Goal: Task Accomplishment & Management: Manage account settings

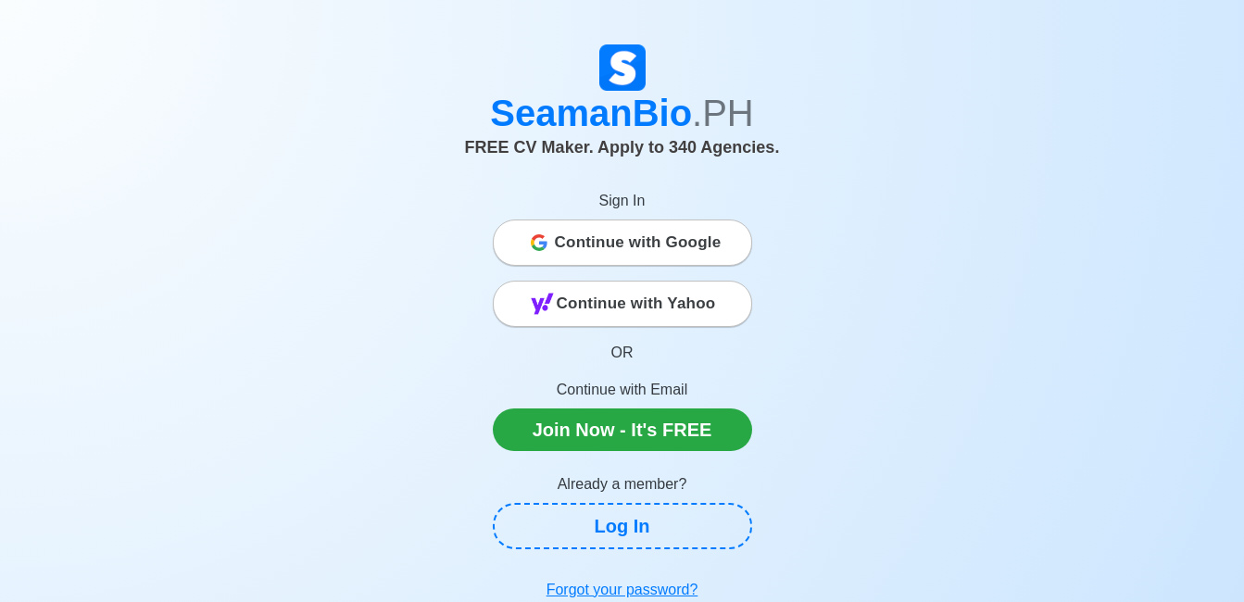
click at [700, 247] on span "Continue with Google" at bounding box center [638, 242] width 167 height 37
click at [701, 247] on span "Continue with Google" at bounding box center [638, 242] width 167 height 37
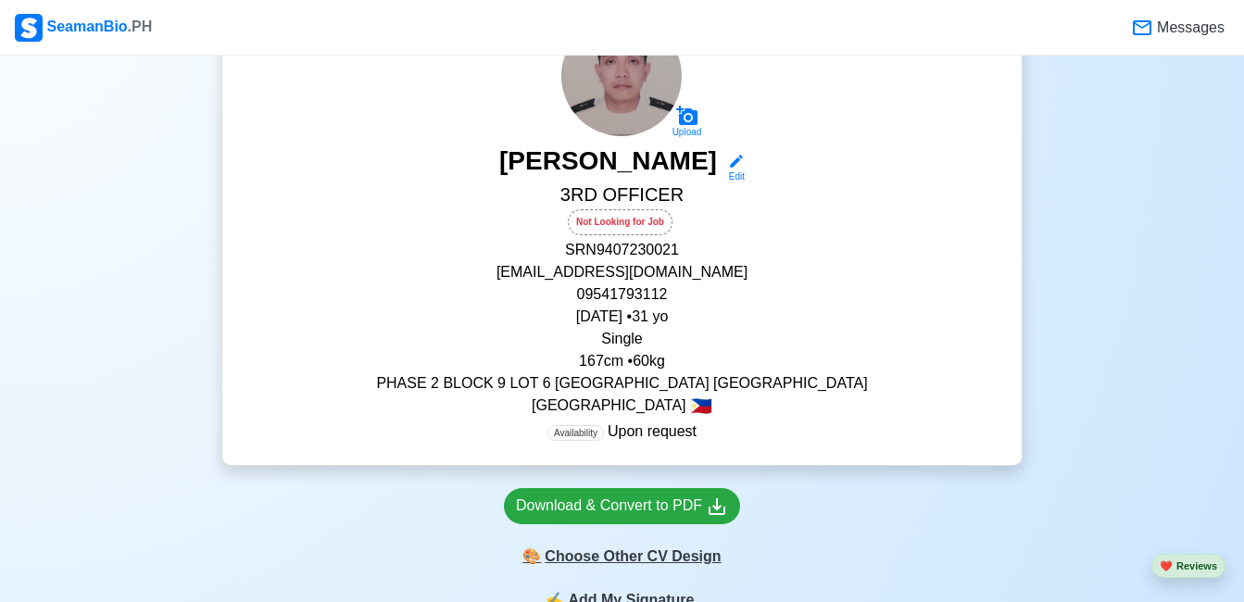
scroll to position [371, 0]
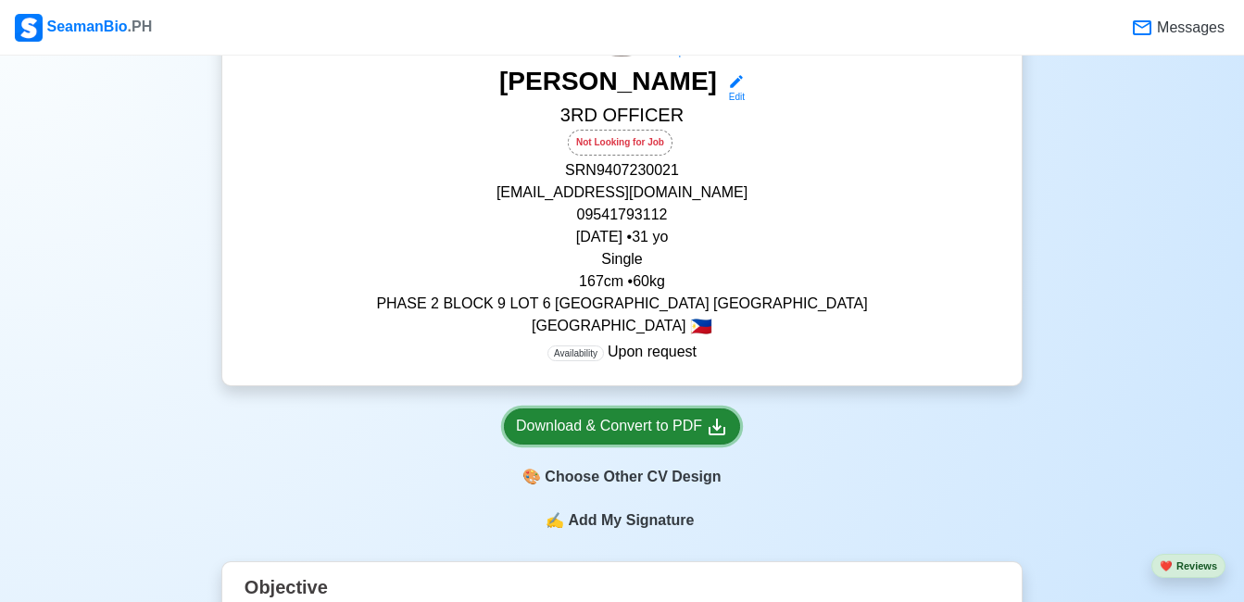
click at [695, 433] on div "Download & Convert to PDF" at bounding box center [622, 426] width 212 height 23
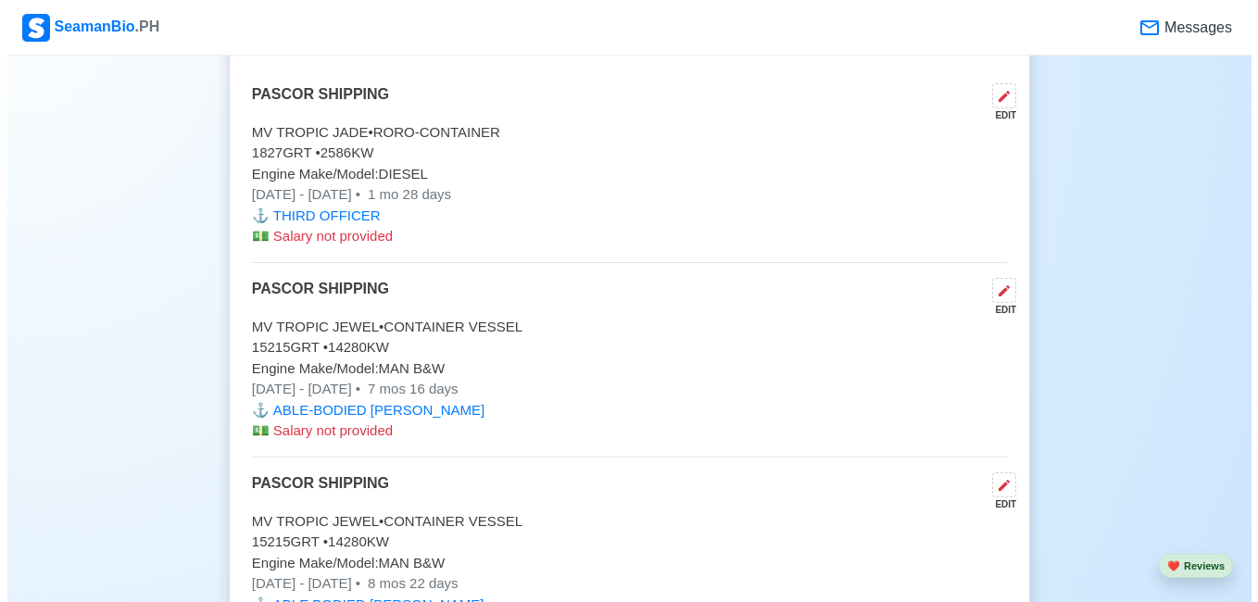
scroll to position [5928, 0]
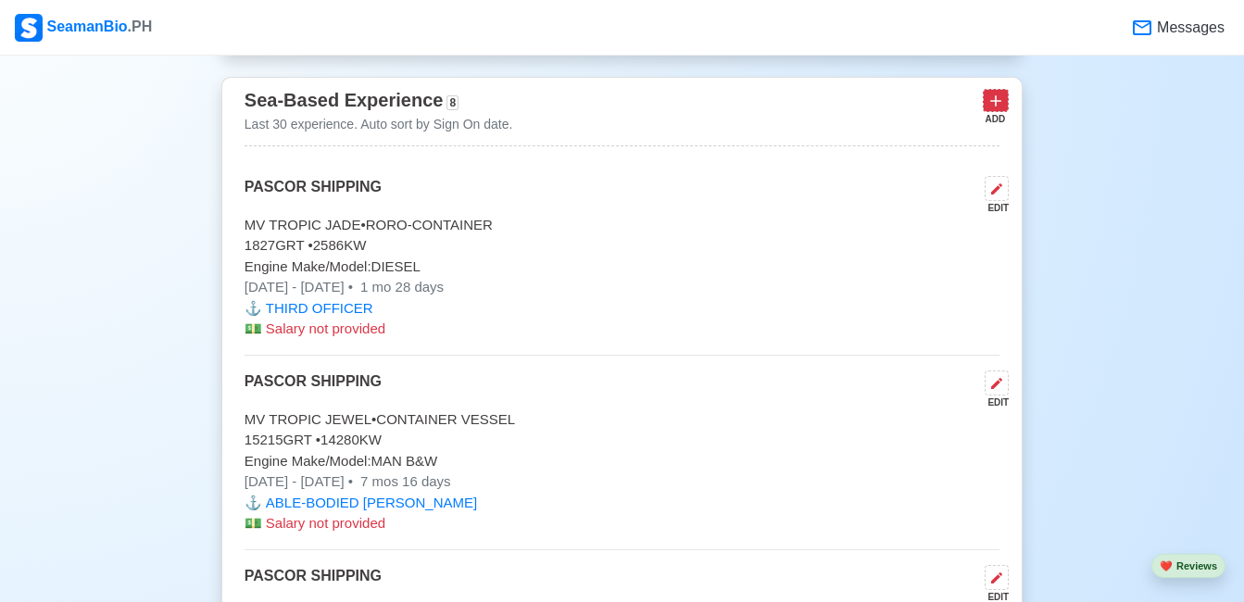
click at [1001, 105] on icon at bounding box center [995, 101] width 19 height 19
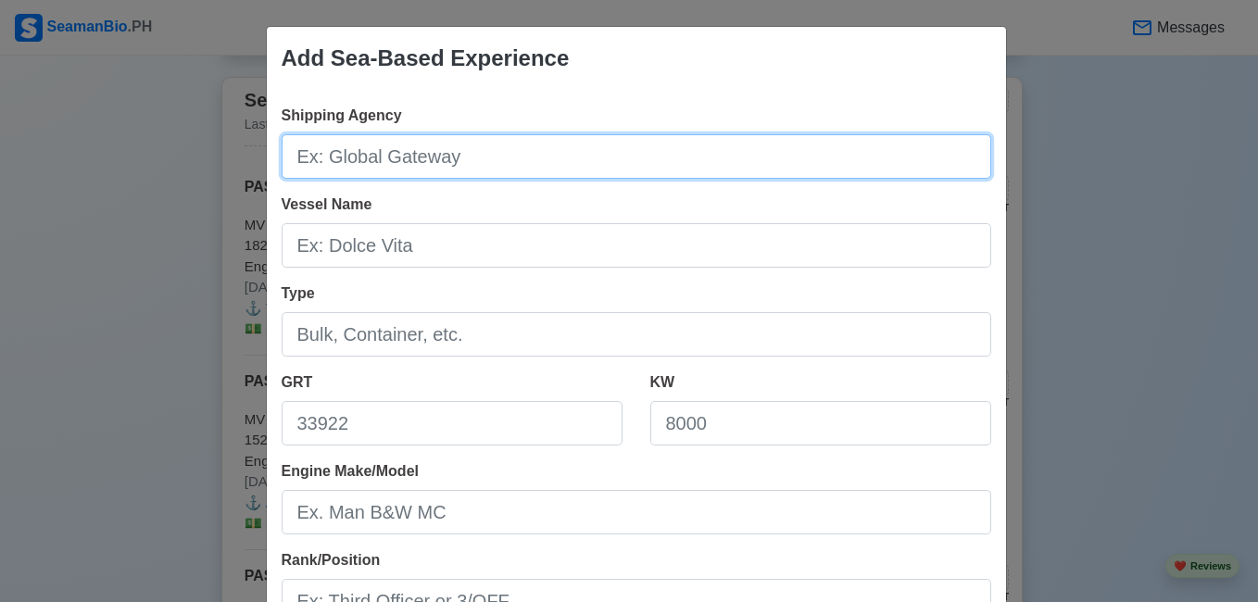
click at [413, 140] on input "Shipping Agency" at bounding box center [637, 156] width 710 height 44
type input "p"
type input "PASCOR shipping"
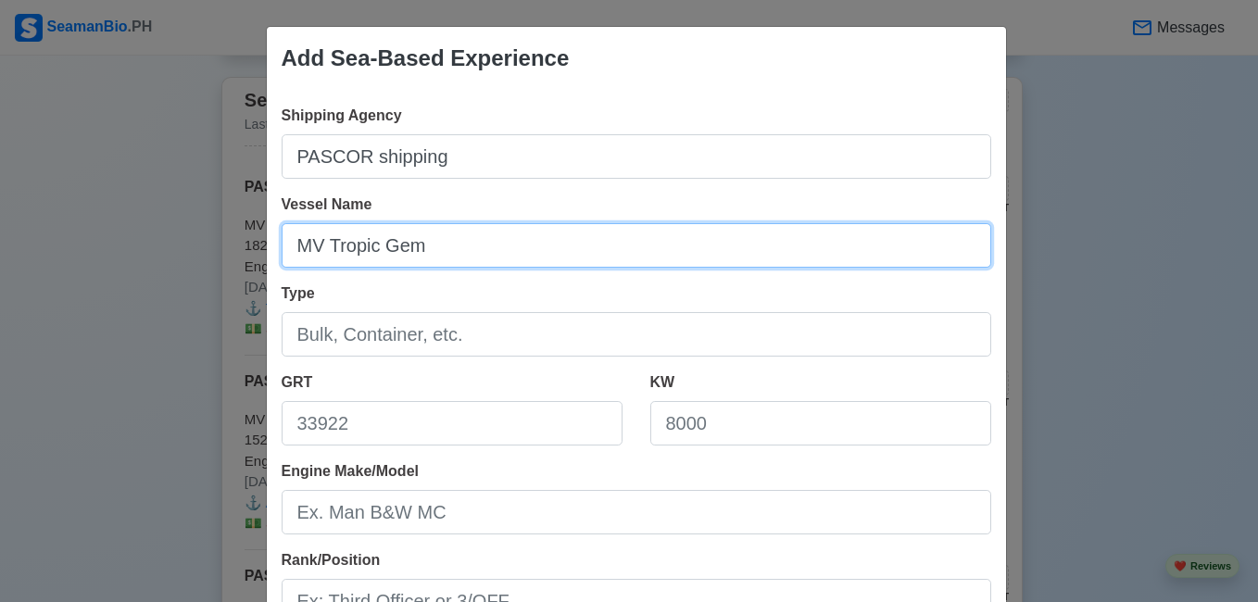
type input "MV Tropic Gem"
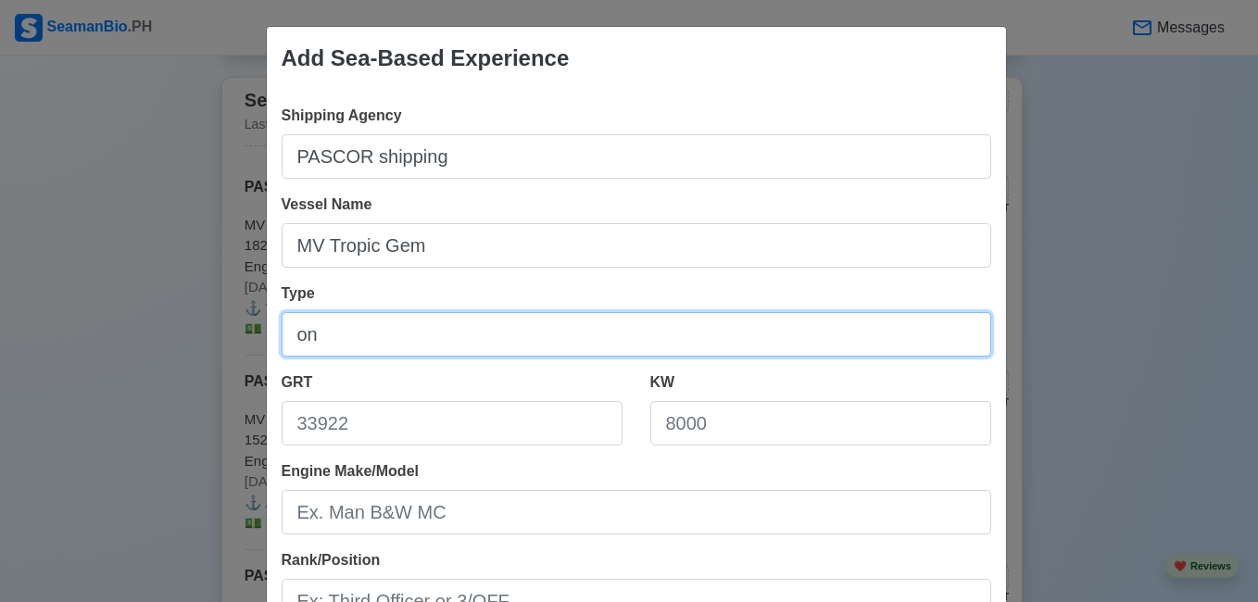
type input "o"
type input "Container Ship"
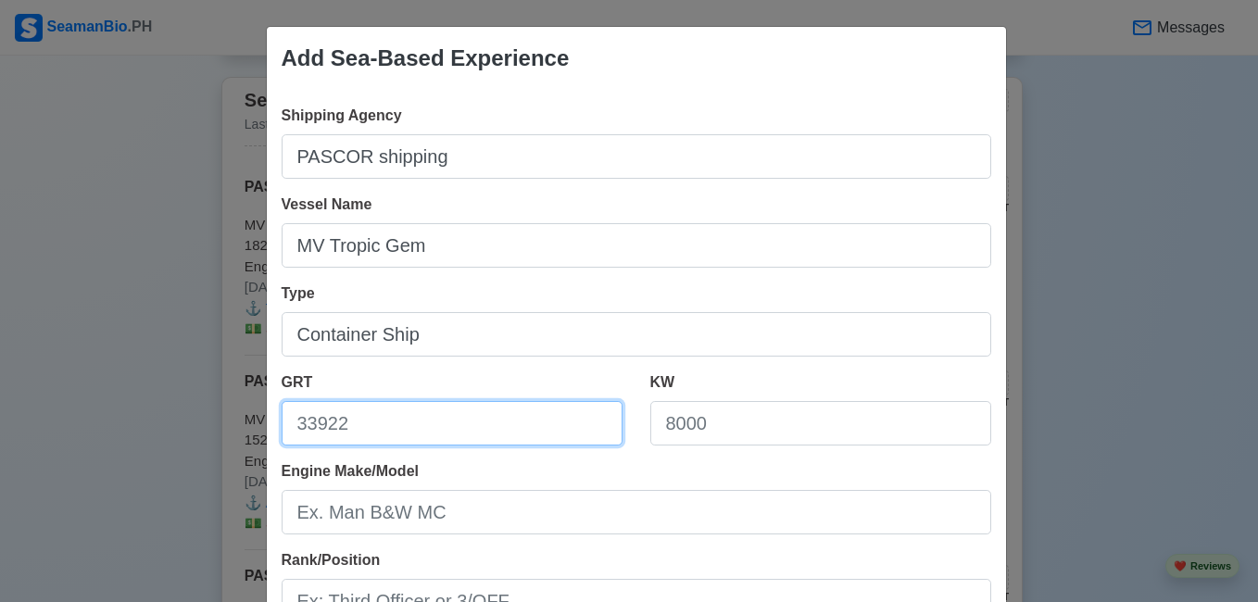
click at [358, 429] on input "GRT" at bounding box center [452, 423] width 341 height 44
type input "3500"
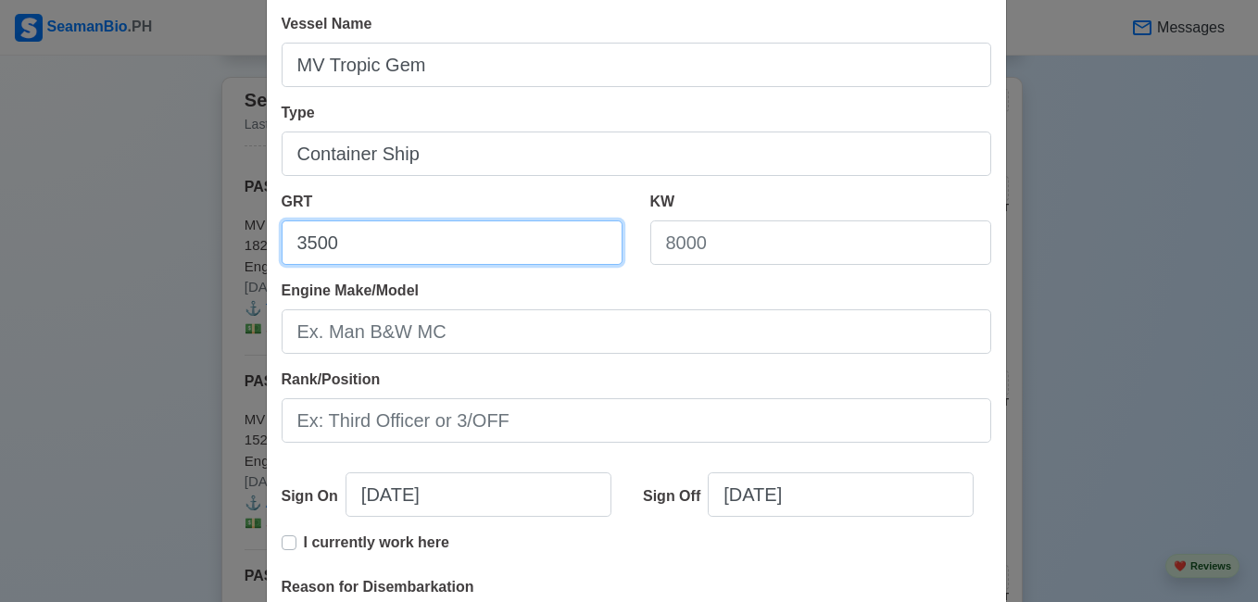
scroll to position [185, 0]
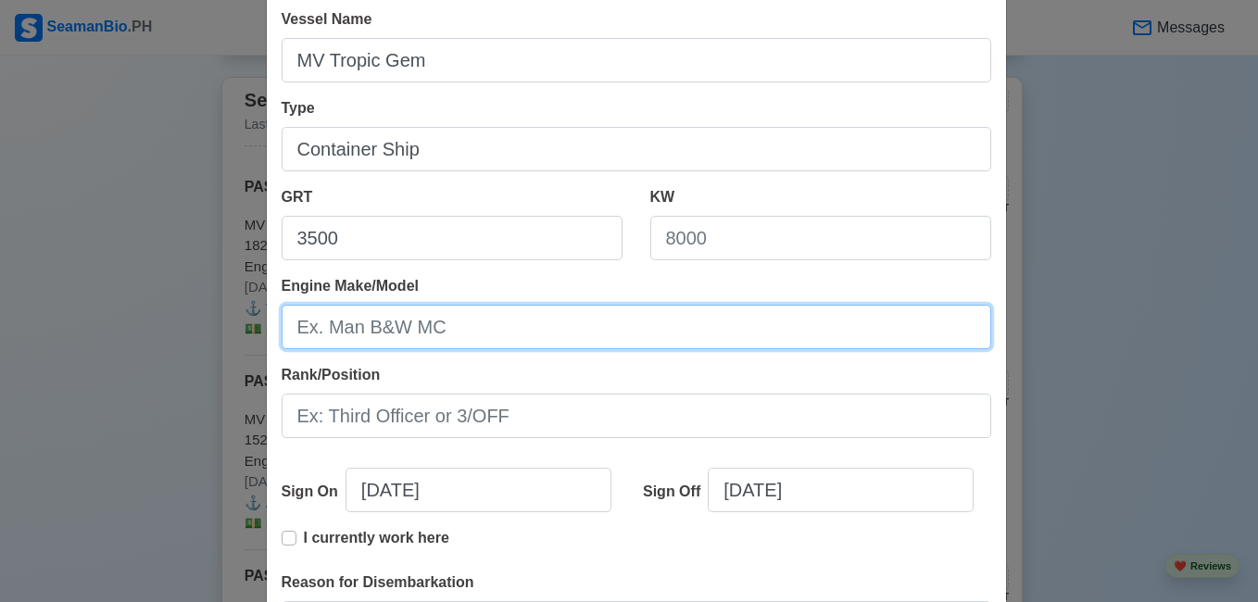
click at [605, 344] on input "Engine Make/Model" at bounding box center [637, 327] width 710 height 44
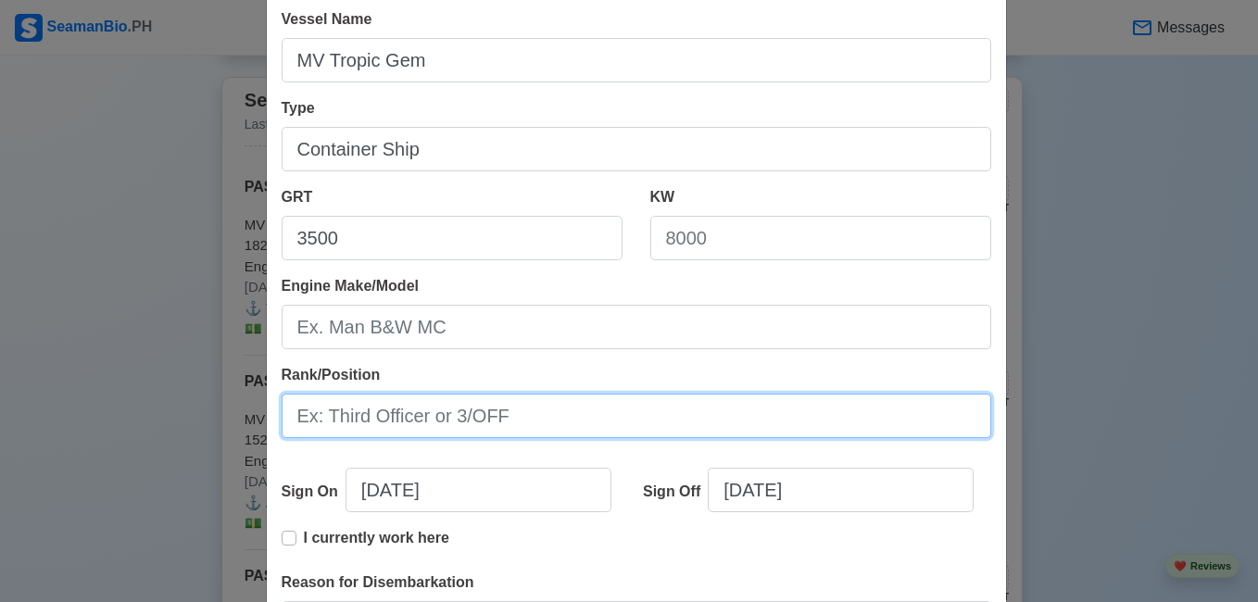
click at [584, 413] on input "Rank/Position" at bounding box center [637, 416] width 710 height 44
type input "2nd Officer"
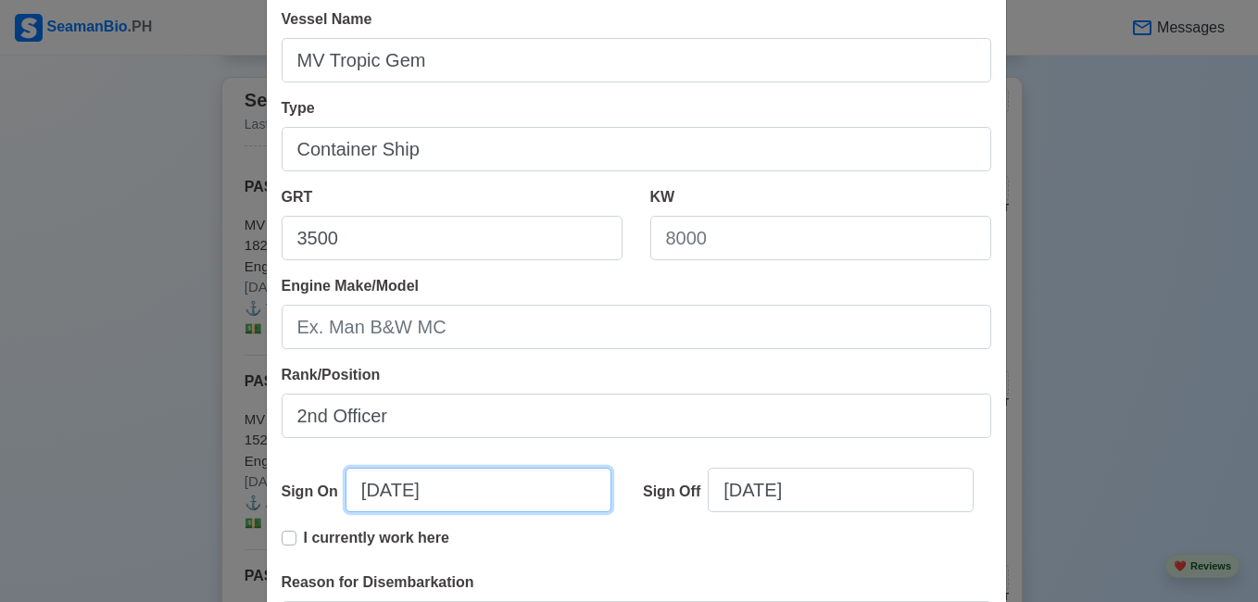
select select "****"
select select "******"
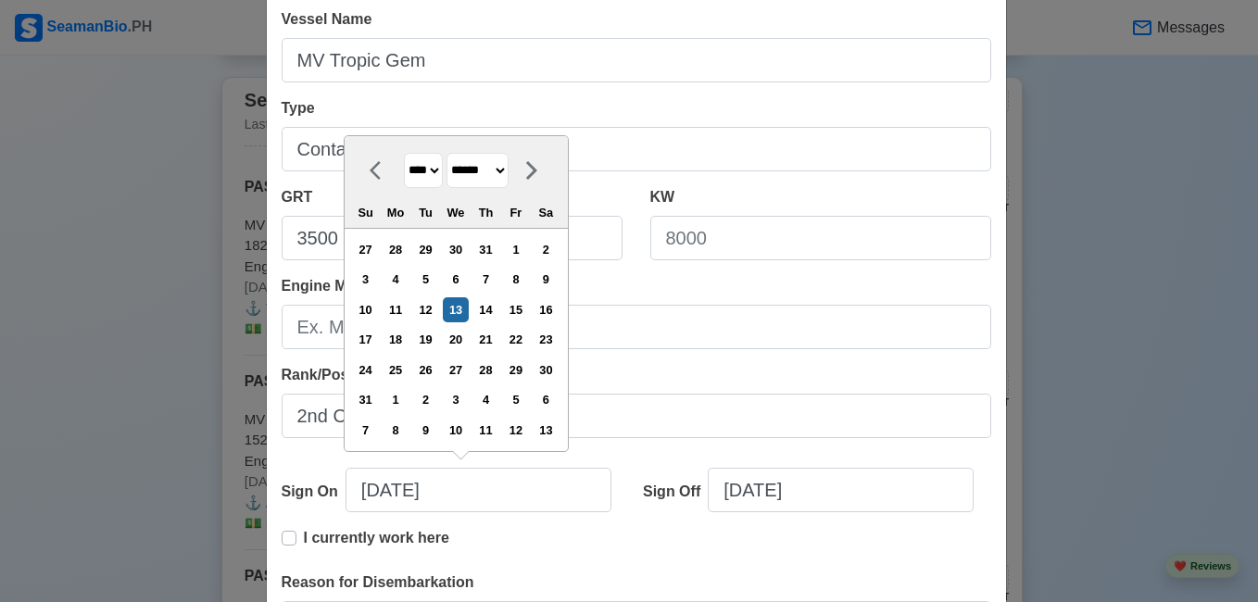
click at [426, 172] on select "**** **** **** **** **** **** **** **** **** **** **** **** **** **** **** ****…" at bounding box center [423, 171] width 39 height 36
click at [432, 172] on select "**** **** **** **** **** **** **** **** **** **** **** **** **** **** **** ****…" at bounding box center [423, 171] width 39 height 36
select select "****"
click at [404, 182] on select "**** **** **** **** **** **** **** **** **** **** **** **** **** **** **** ****…" at bounding box center [423, 171] width 39 height 36
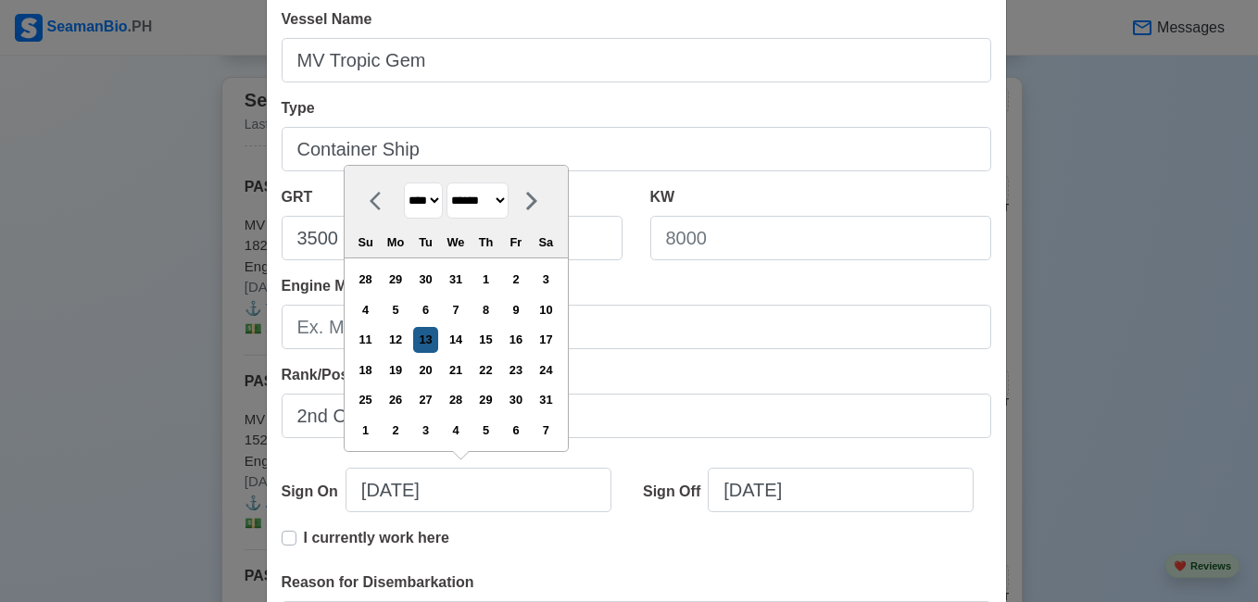
click at [432, 338] on div "13" at bounding box center [425, 339] width 25 height 25
type input "08/13/2024"
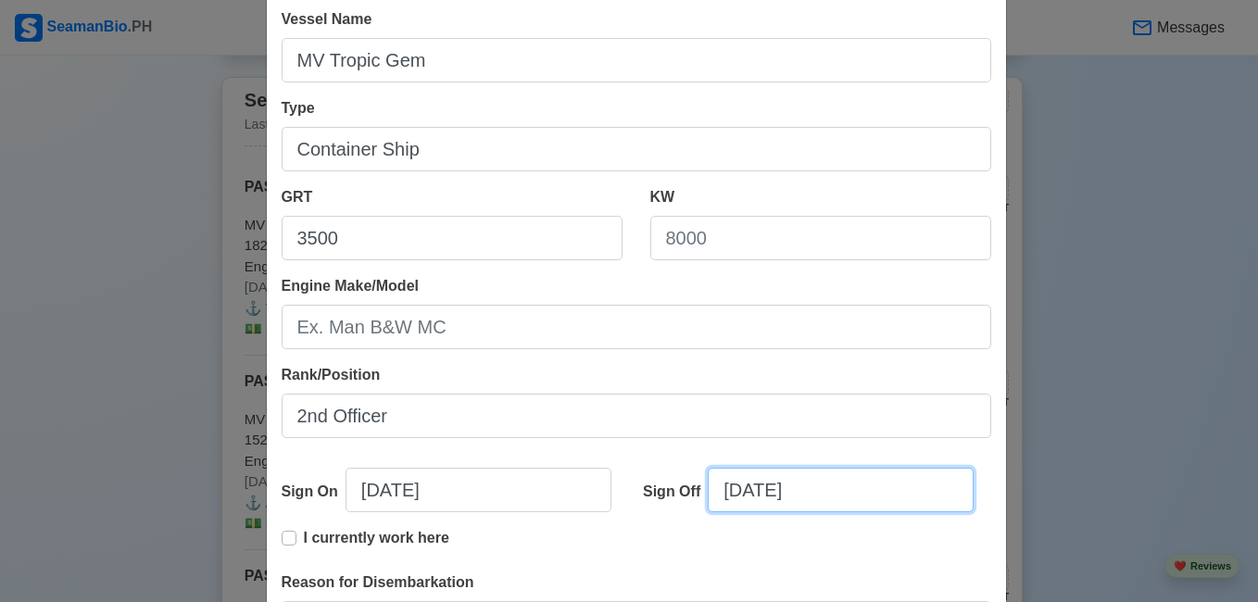
click at [734, 496] on input "08/13/2025" at bounding box center [841, 490] width 266 height 44
select select "****"
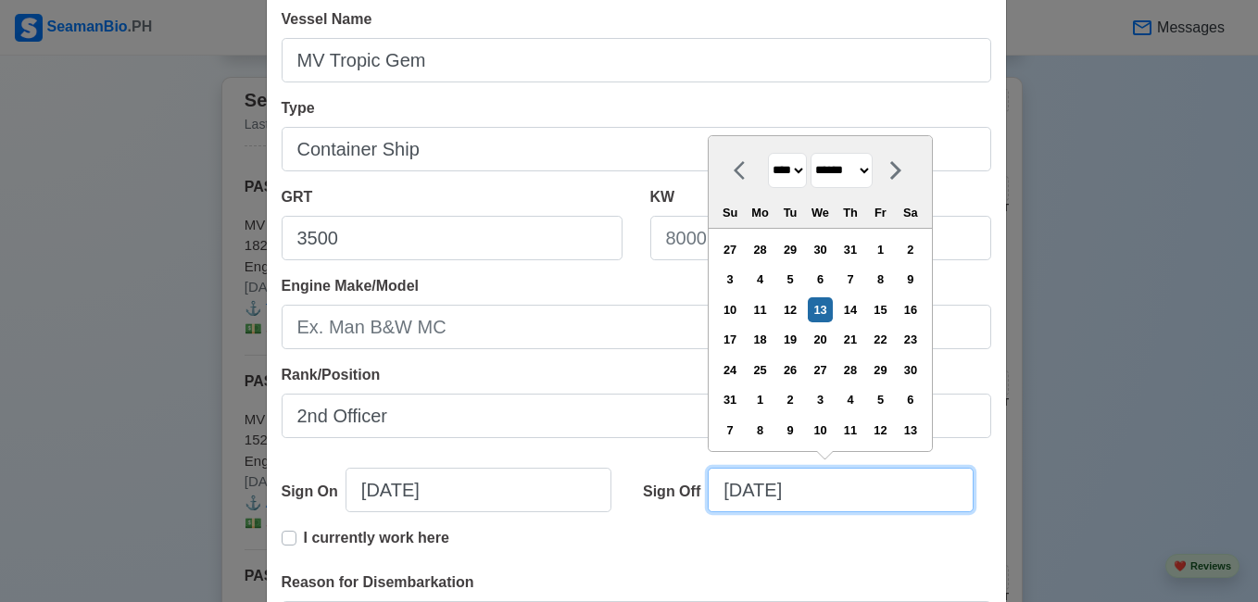
click at [770, 499] on input "08/13/2025" at bounding box center [841, 490] width 266 height 44
click at [843, 174] on select "******* ******** ***** ***** *** **** **** ****** ********* ******* ******** **…" at bounding box center [841, 171] width 62 height 36
select select "***"
click at [811, 182] on select "******* ******** ***** ***** *** **** **** ****** ********* ******* ******** **…" at bounding box center [841, 171] width 62 height 36
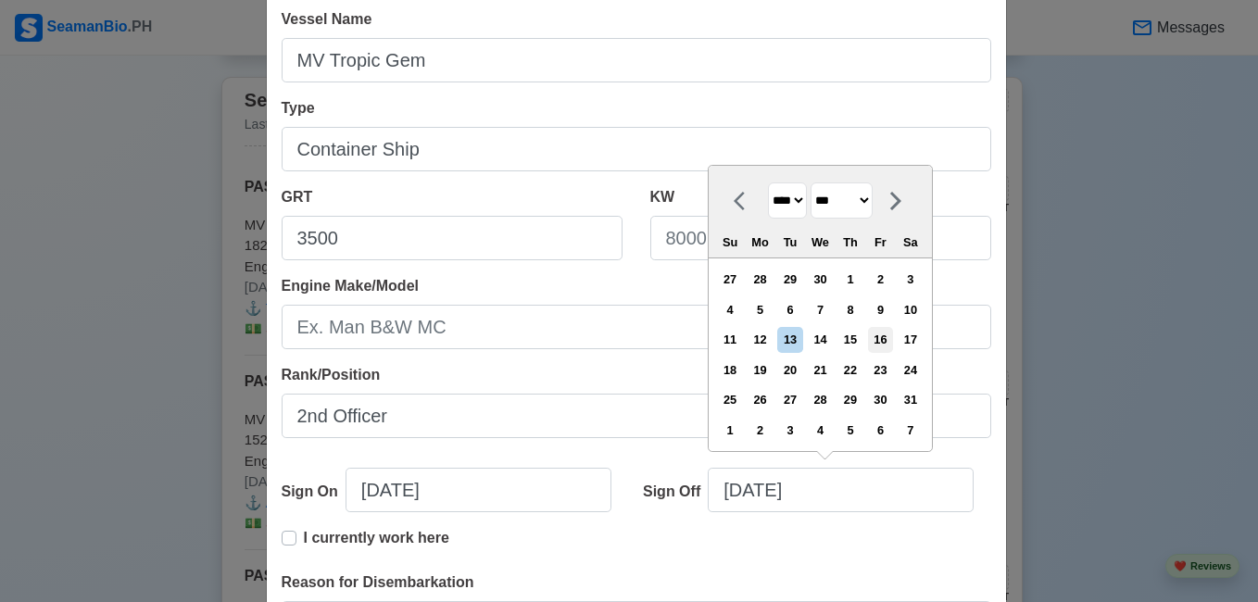
click at [886, 339] on div "16" at bounding box center [880, 339] width 25 height 25
type input "05/16/2025"
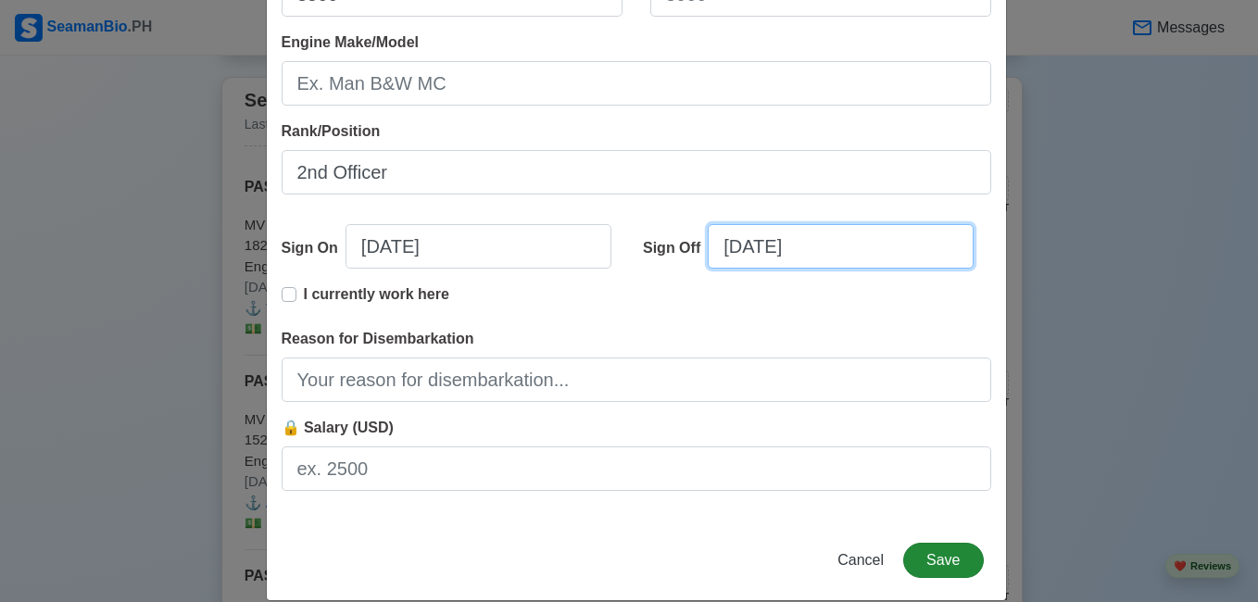
scroll to position [454, 0]
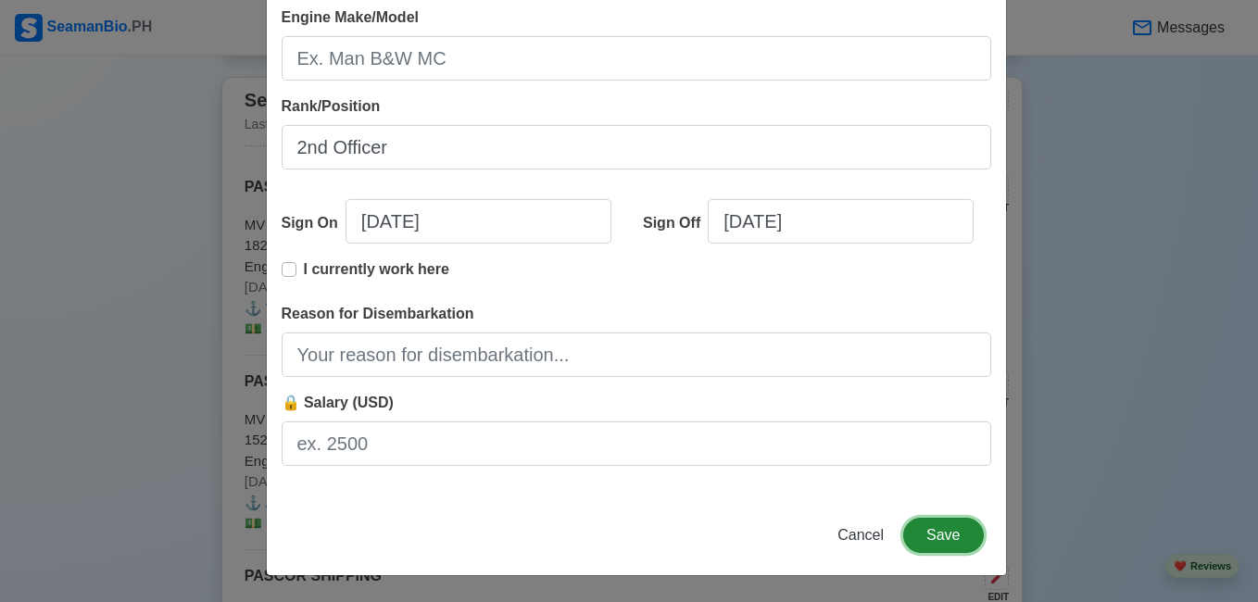
click at [937, 527] on button "Save" at bounding box center [943, 535] width 80 height 35
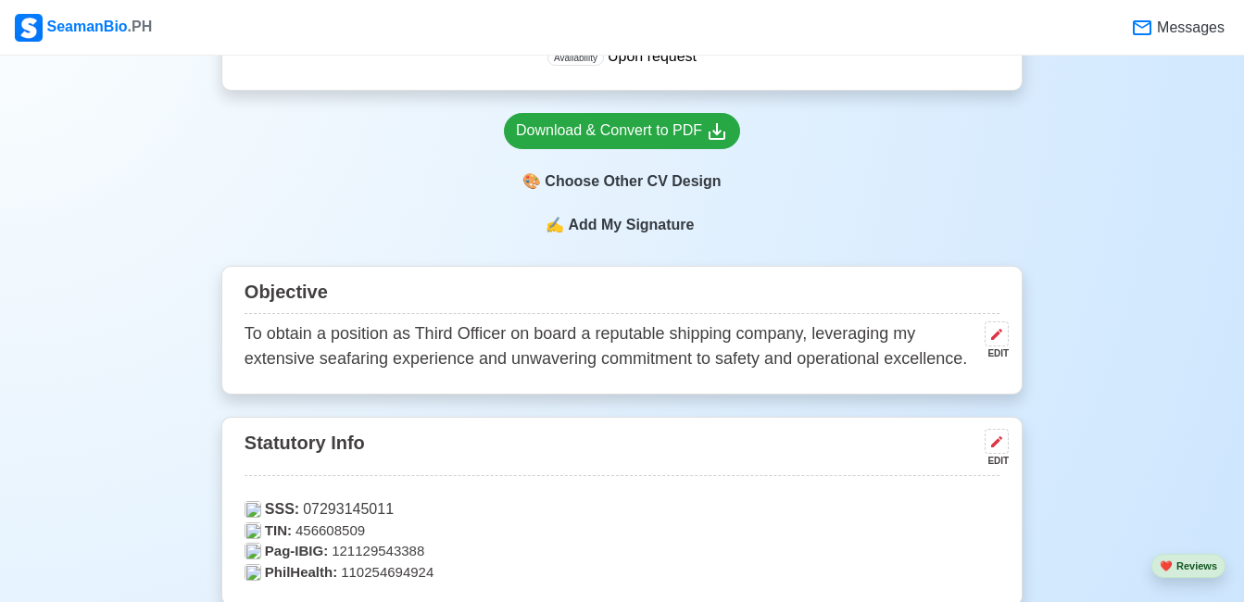
scroll to position [493, 0]
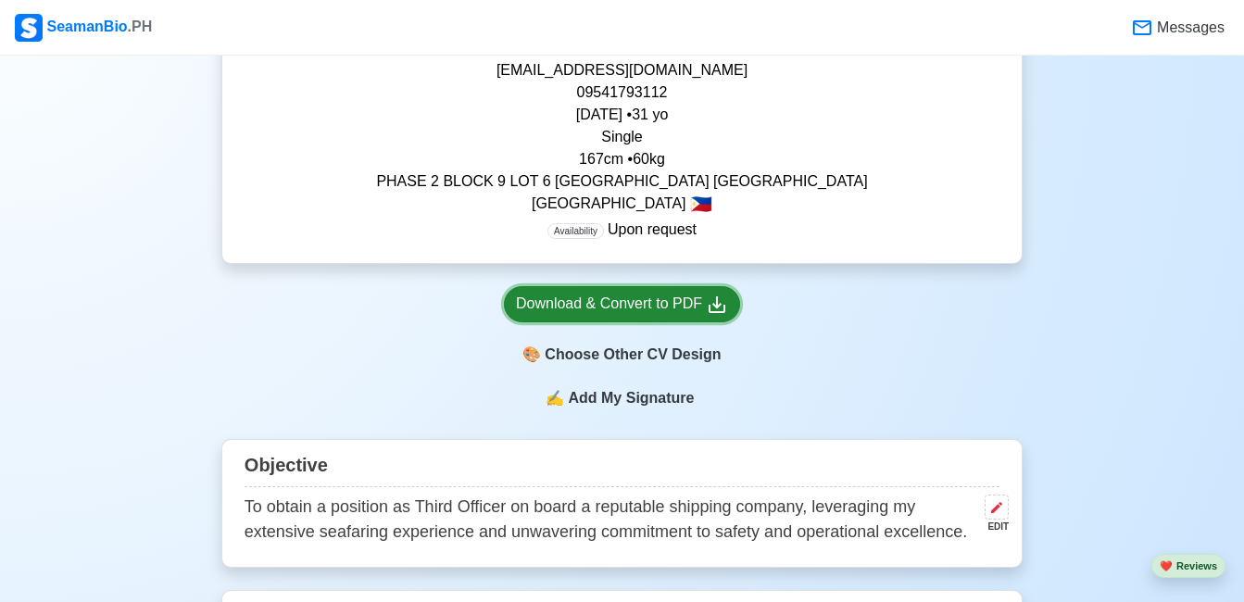
click at [661, 314] on div "Download & Convert to PDF" at bounding box center [622, 304] width 212 height 23
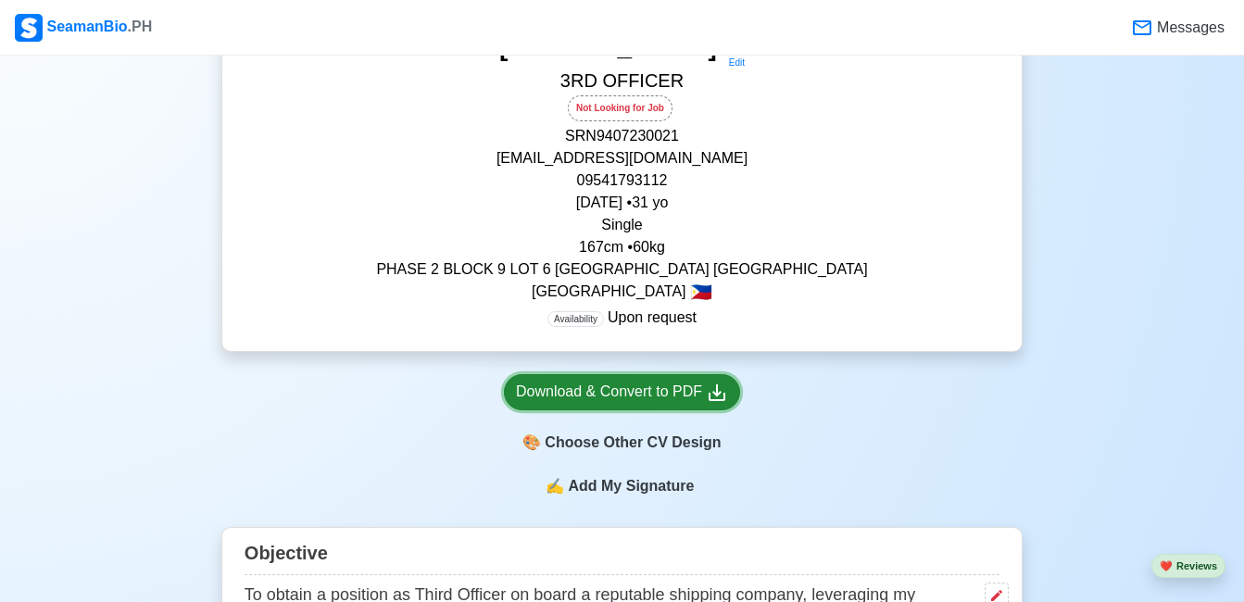
scroll to position [308, 0]
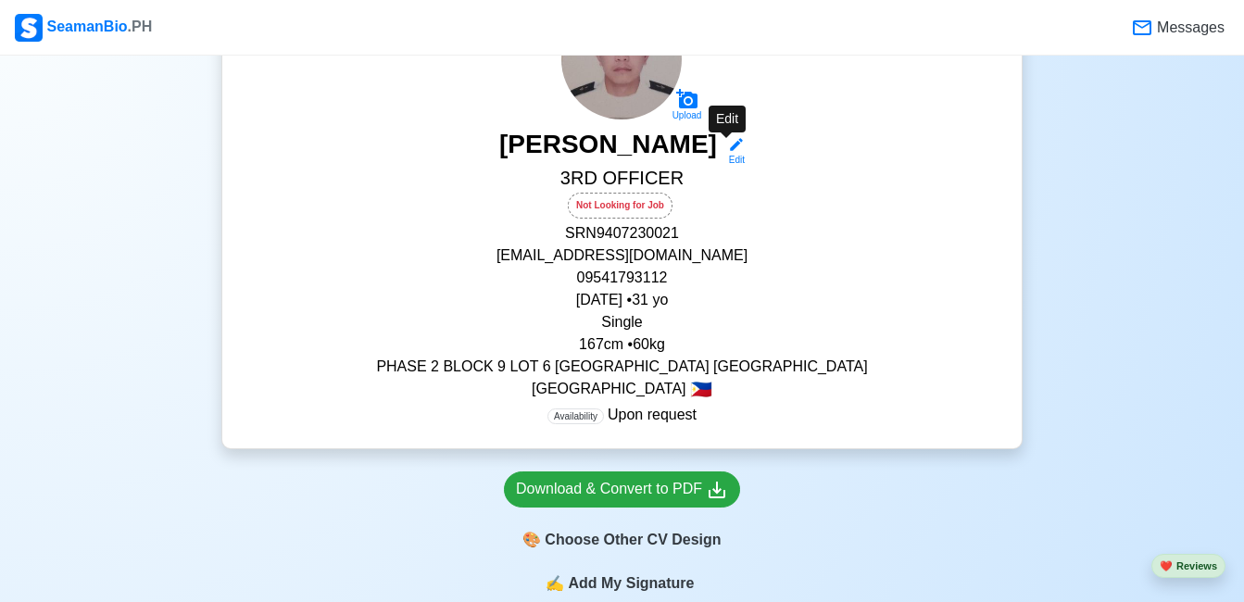
click at [735, 155] on div "Edit" at bounding box center [733, 160] width 24 height 14
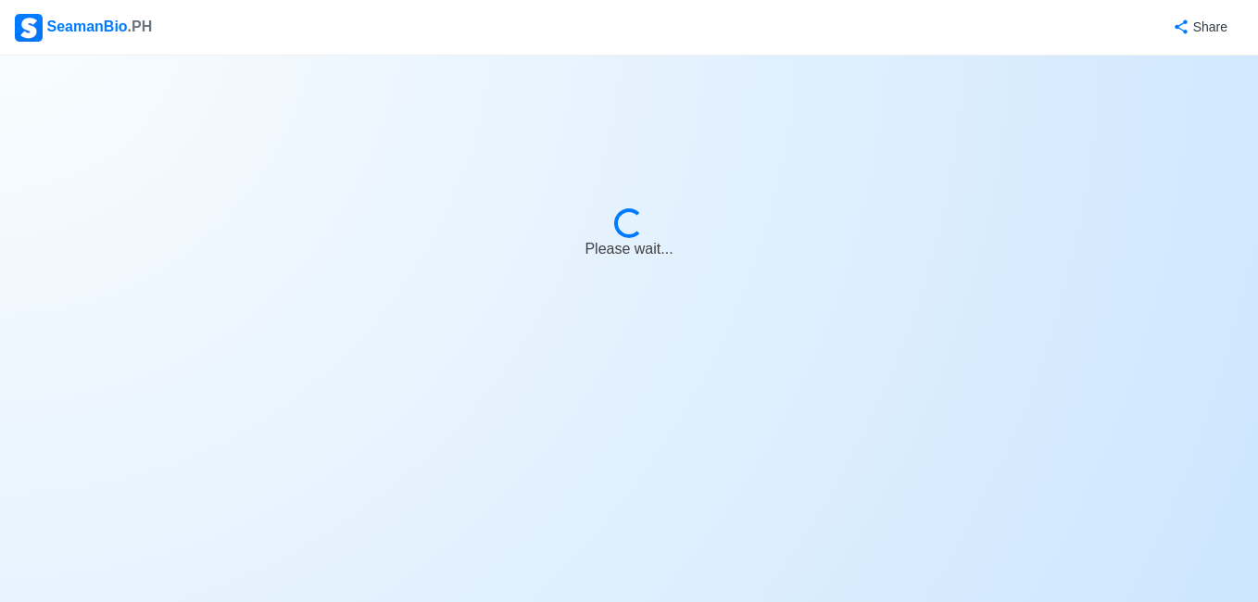
select select "Visible for Hiring"
select select "Single"
select select "PH"
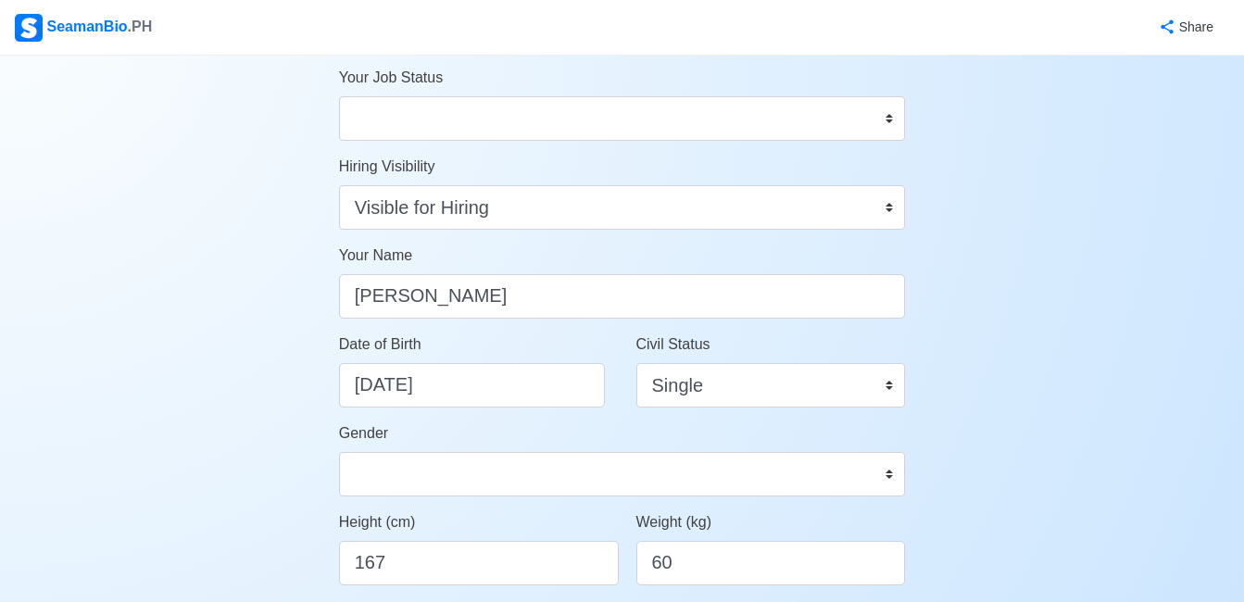
scroll to position [93, 0]
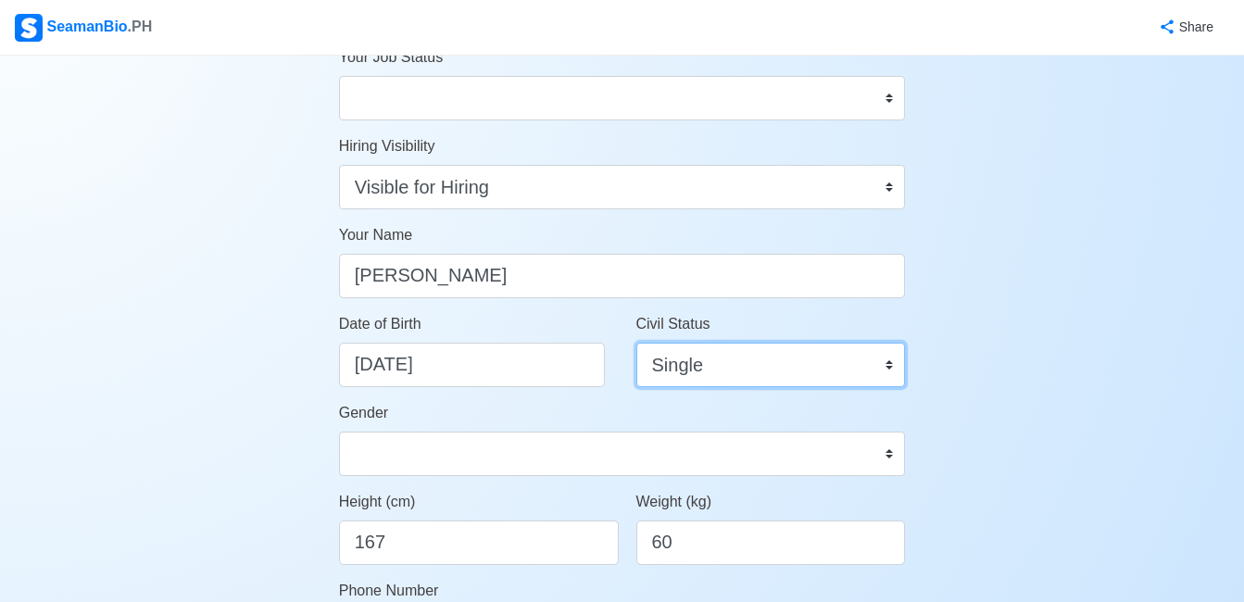
click at [873, 367] on select "Single Married Widowed Separated" at bounding box center [771, 365] width 270 height 44
click at [881, 367] on select "Single Married Widowed Separated" at bounding box center [771, 365] width 270 height 44
select select "Married"
click at [636, 343] on select "Single Married Widowed Separated" at bounding box center [771, 365] width 270 height 44
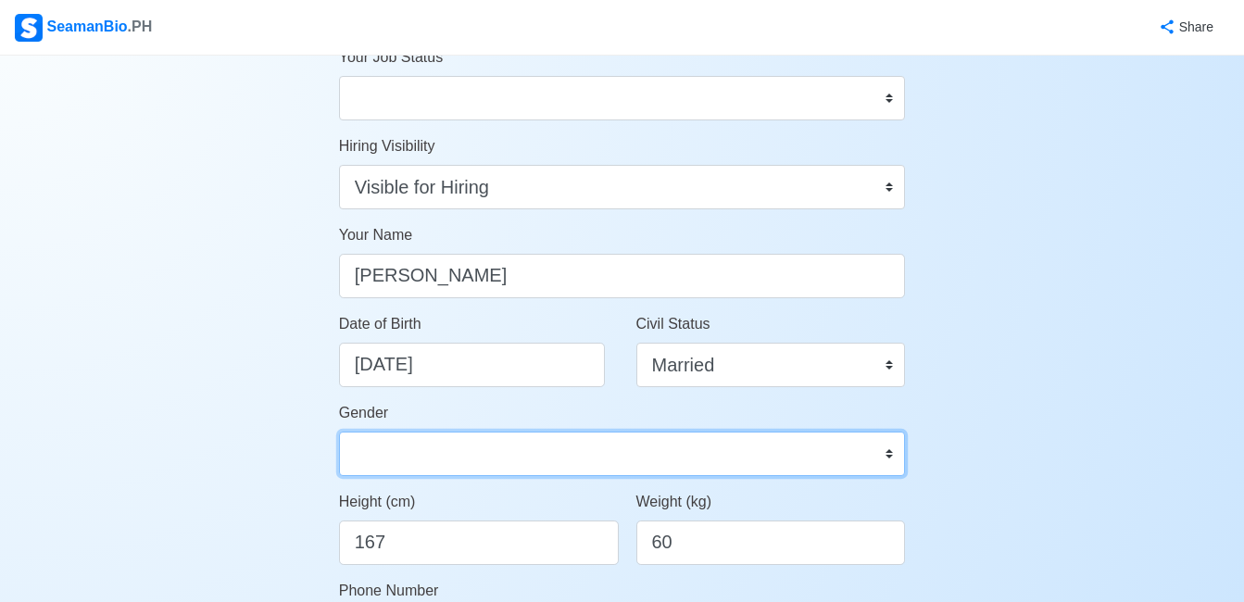
click at [714, 462] on select "Male Female" at bounding box center [622, 454] width 567 height 44
select select "[DEMOGRAPHIC_DATA]"
click at [339, 432] on select "Male Female" at bounding box center [622, 454] width 567 height 44
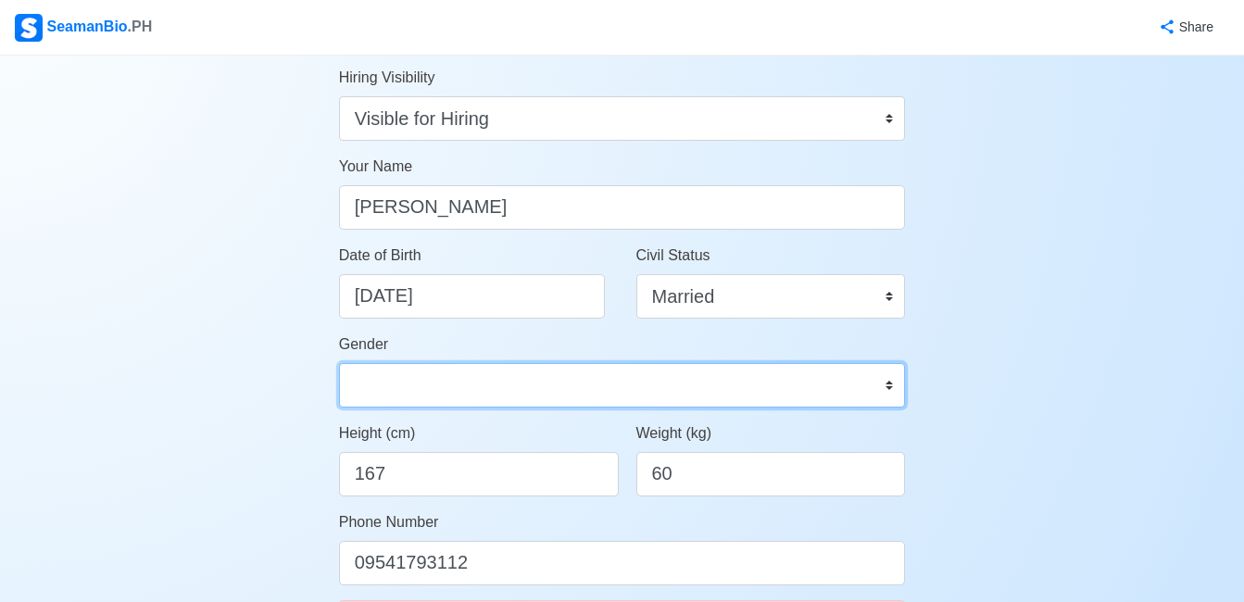
scroll to position [278, 0]
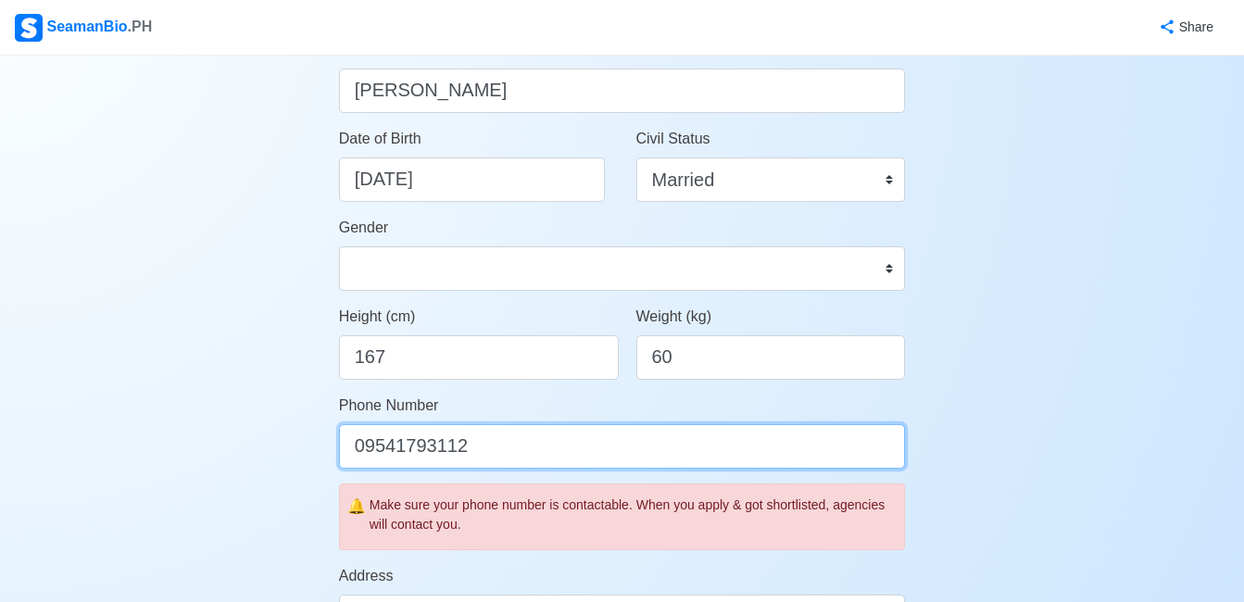
drag, startPoint x: 467, startPoint y: 450, endPoint x: 218, endPoint y: 451, distance: 249.2
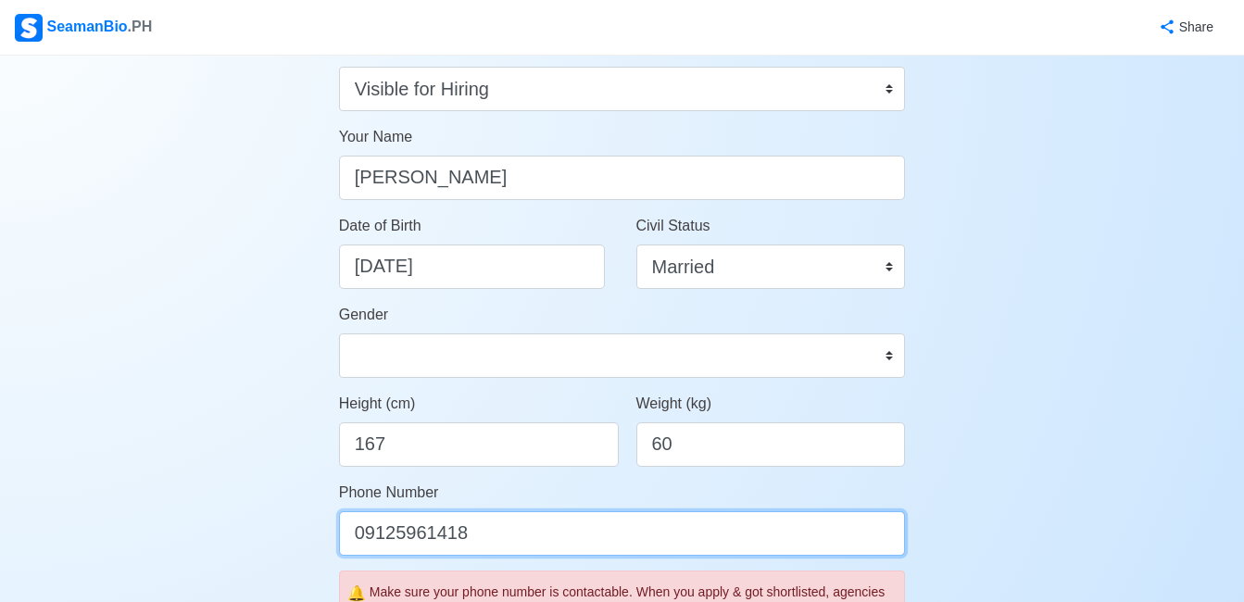
scroll to position [0, 0]
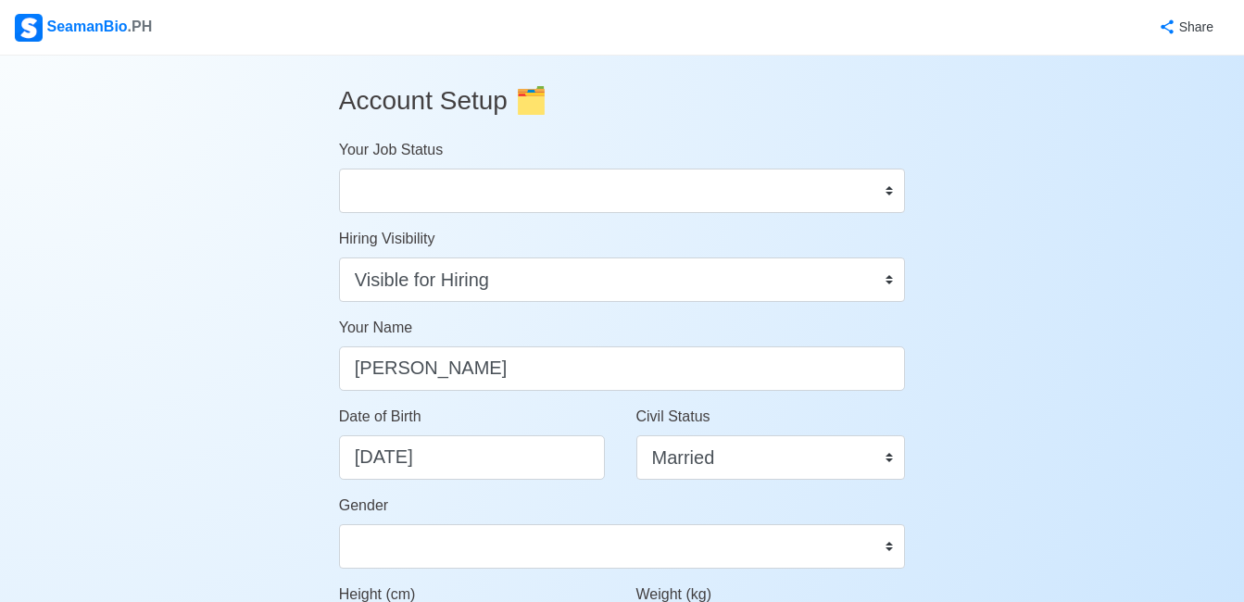
type input "09125961418"
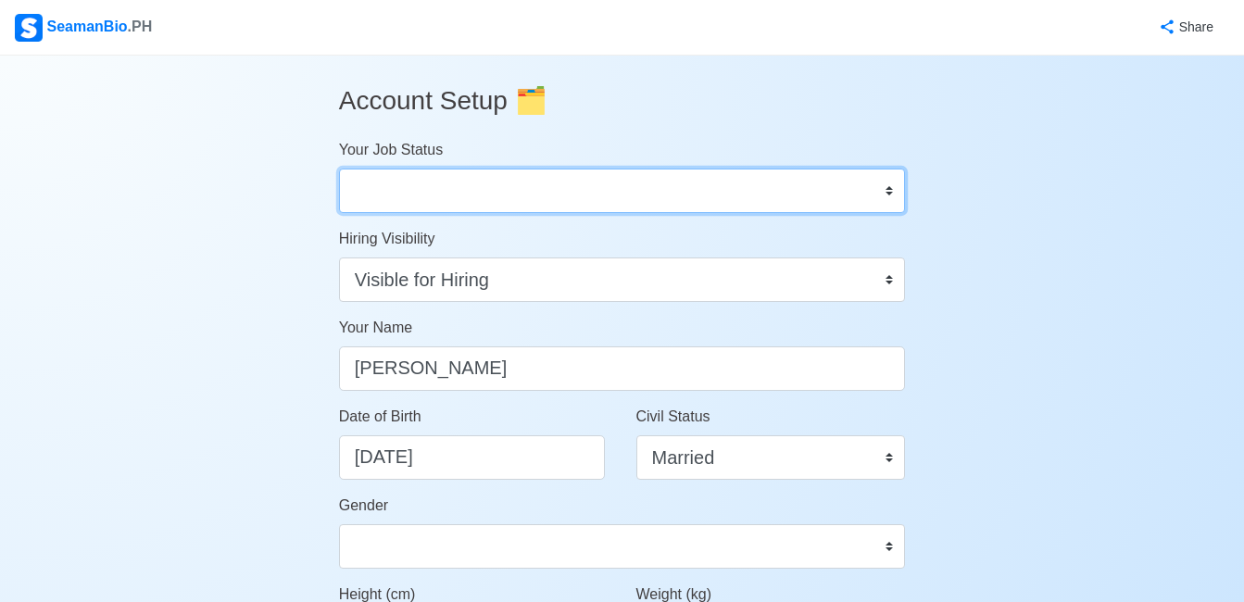
click at [837, 195] on select "Onboard Actively Looking for Job Not Looking for Job" at bounding box center [622, 191] width 567 height 44
click at [859, 195] on select "Onboard Actively Looking for Job Not Looking for Job" at bounding box center [622, 191] width 567 height 44
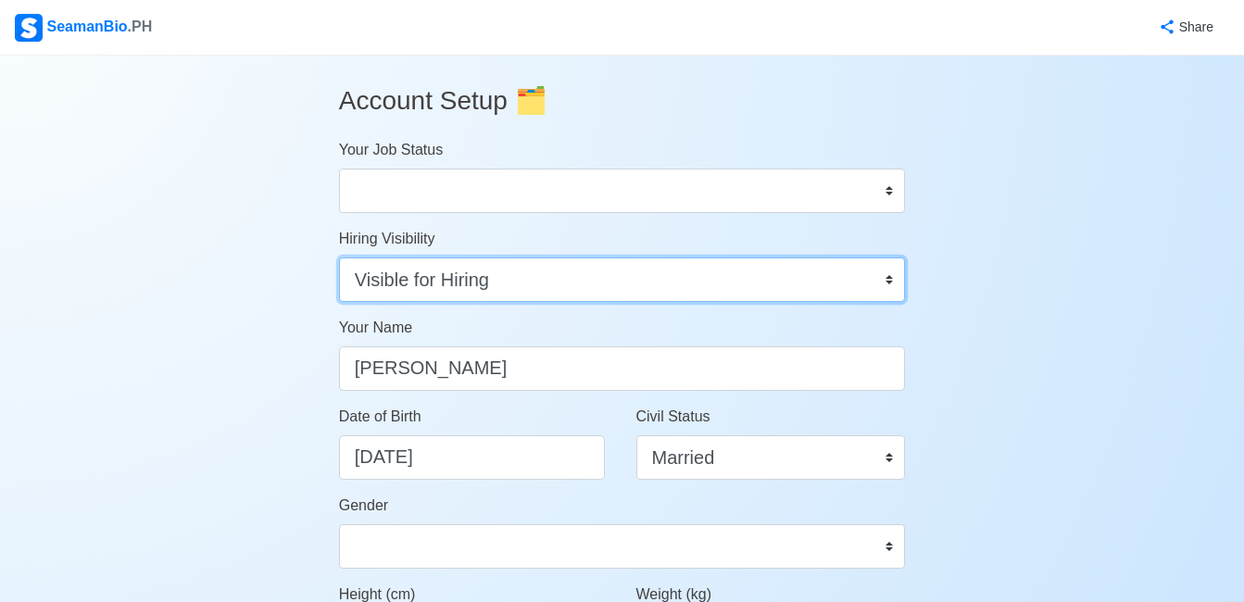
click at [889, 280] on select "Visible for Hiring Not Visible for Hiring" at bounding box center [622, 280] width 567 height 44
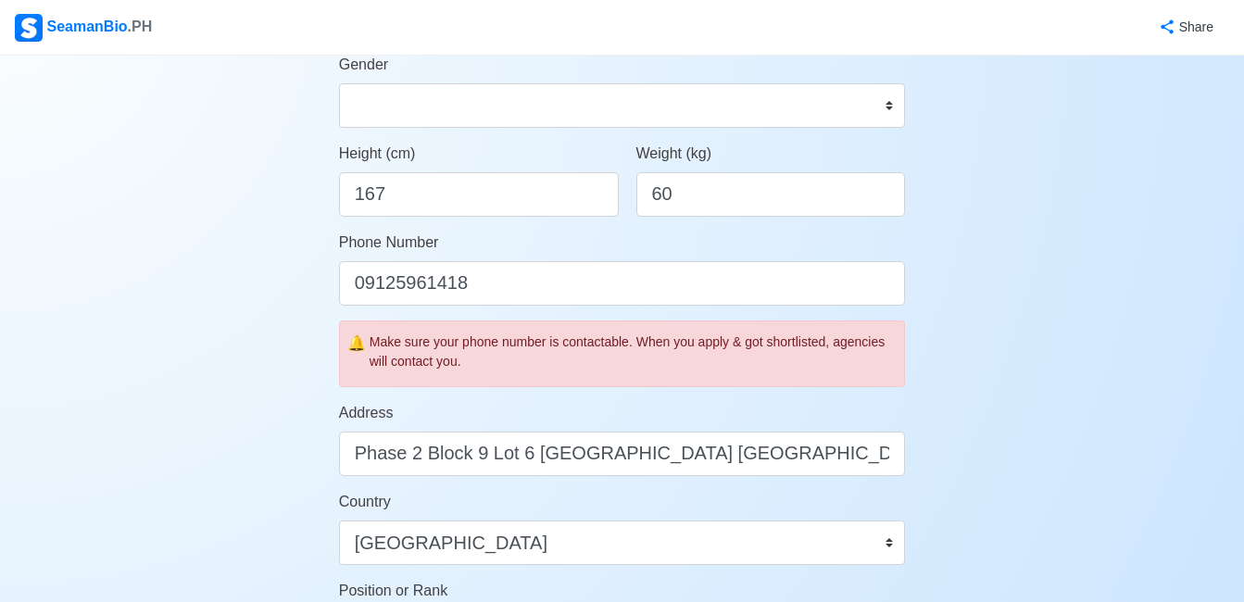
scroll to position [556, 0]
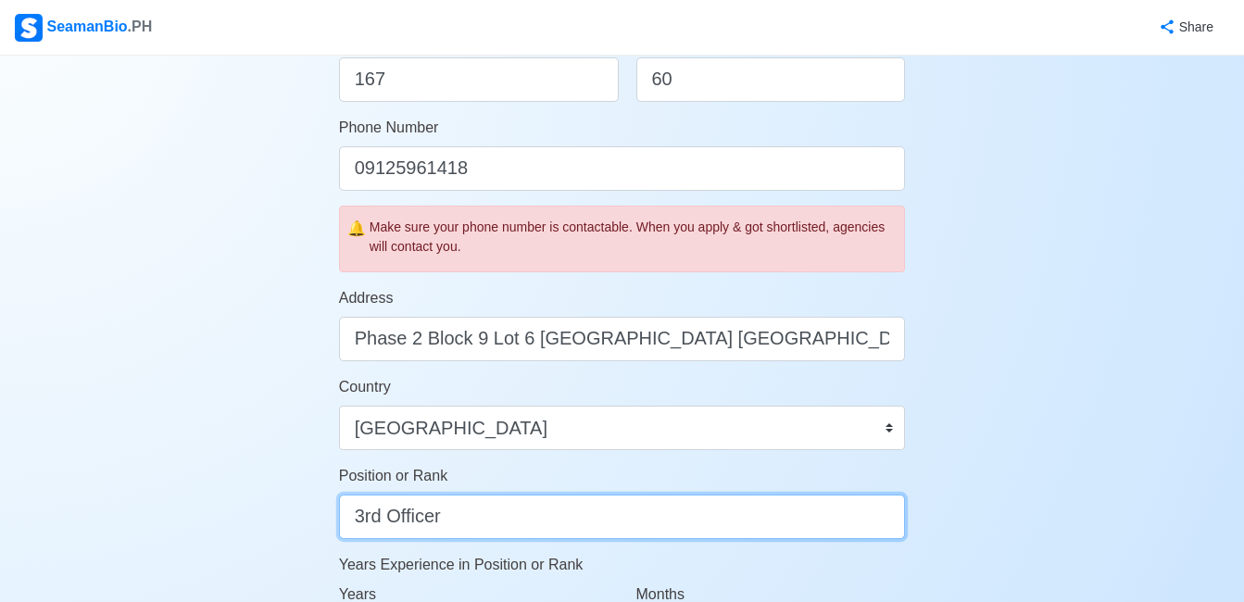
drag, startPoint x: 486, startPoint y: 511, endPoint x: 169, endPoint y: 509, distance: 317.7
click at [169, 509] on div "Account Setup 🗂️ Your Job Status Onboard Actively Looking for Job Not Looking f…" at bounding box center [622, 345] width 1244 height 1690
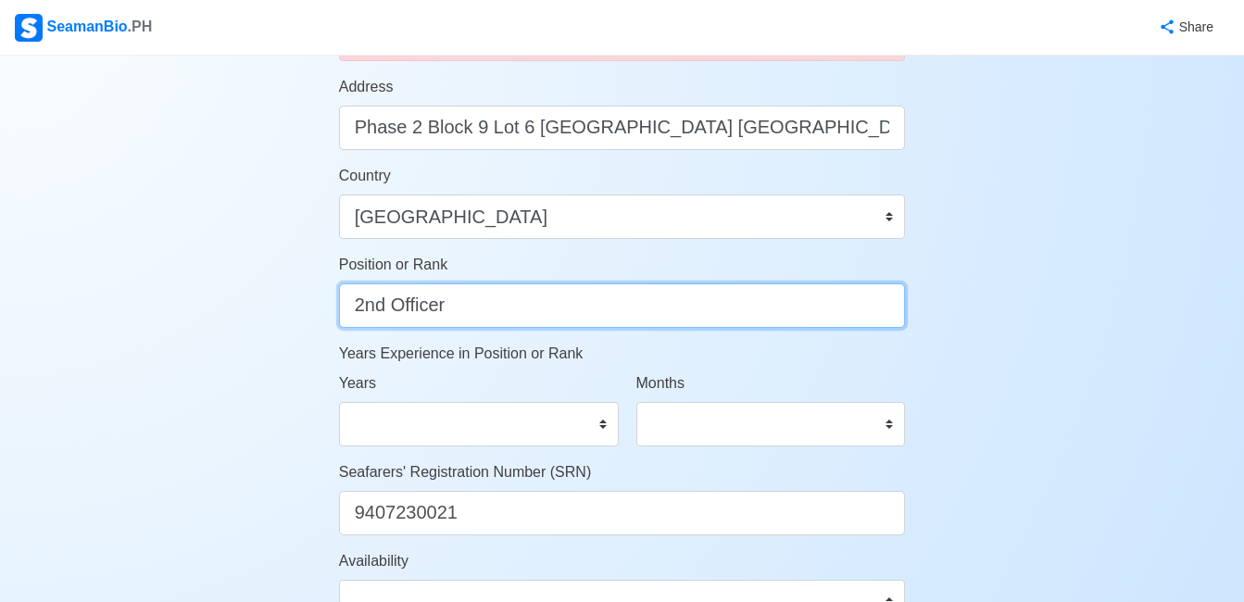
scroll to position [834, 0]
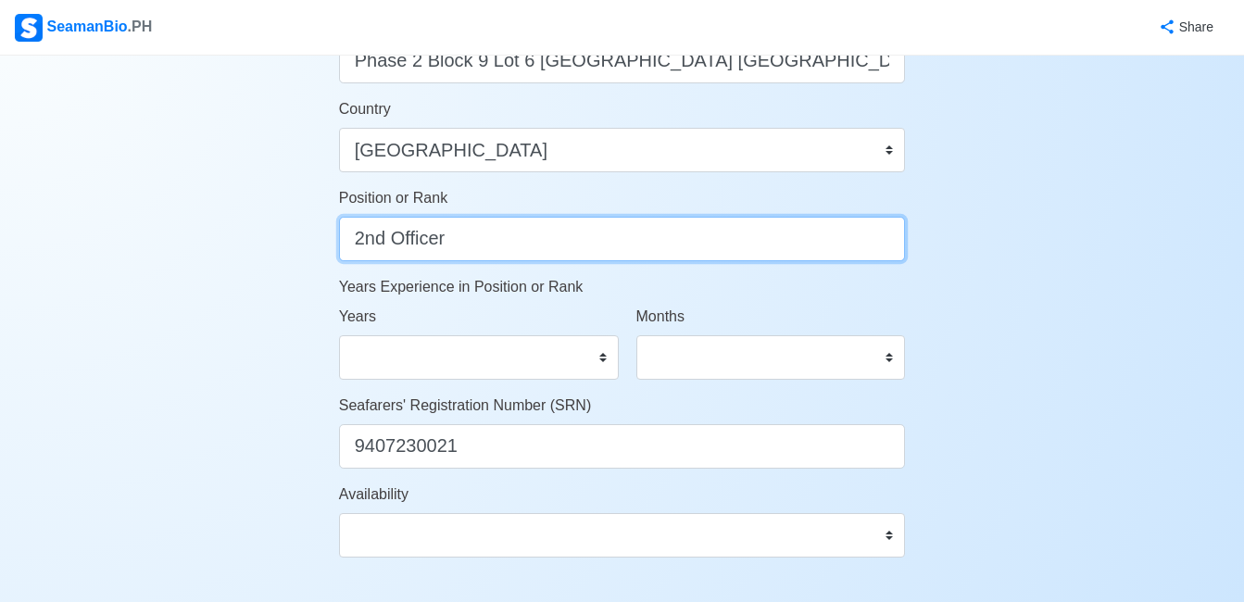
type input "2nd Officer"
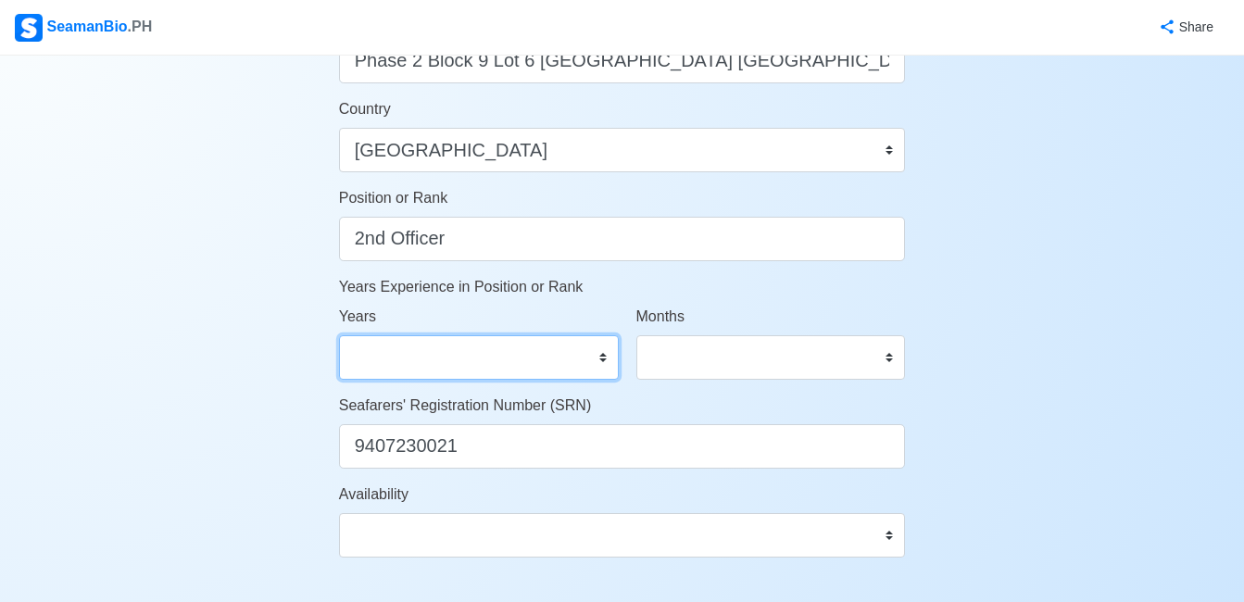
click at [593, 350] on select "0 1 2 3 4 5 6 7 8 9 10 11 12 13 14 15 16 17 18 19 20 21 22 23 24 25 26 27 28 29…" at bounding box center [479, 357] width 280 height 44
click at [590, 351] on select "0 1 2 3 4 5 6 7 8 9 10 11 12 13 14 15 16 17 18 19 20 21 22 23 24 25 26 27 28 29…" at bounding box center [479, 357] width 280 height 44
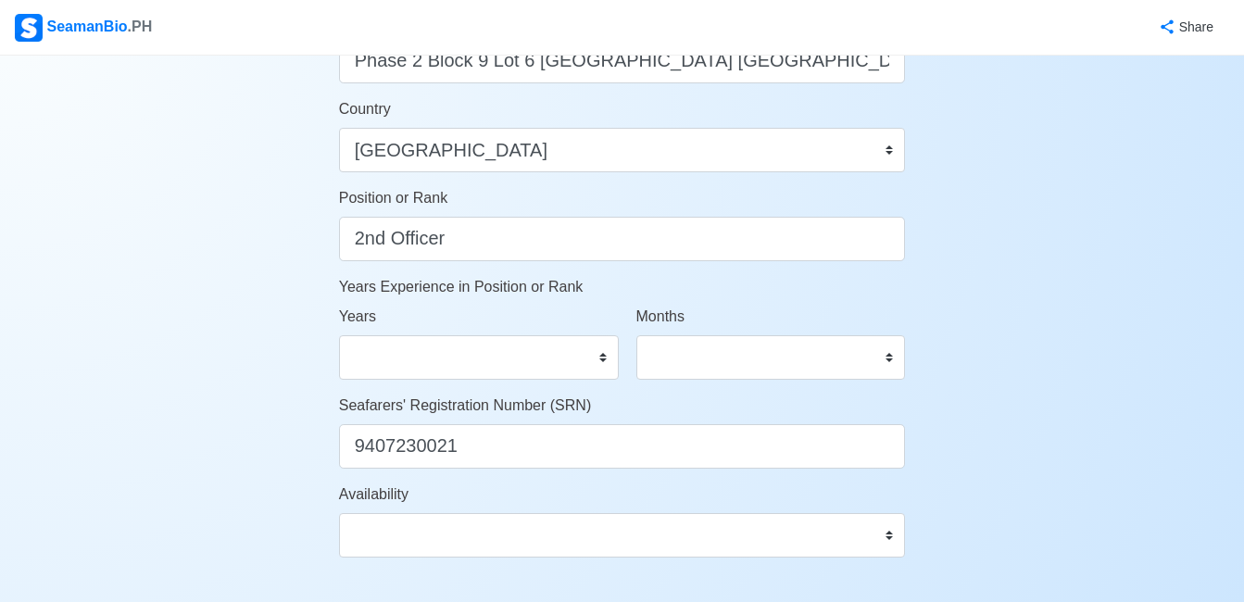
click at [864, 383] on div "Months 0 1 2 3 4 5 6 7 8 9 10 11" at bounding box center [770, 350] width 297 height 89
click at [865, 376] on select "0 1 2 3 4 5 6 7 8 9 10 11" at bounding box center [771, 357] width 270 height 44
click at [1128, 383] on div "Account Setup 🗂️ Your Job Status Onboard Actively Looking for Job Not Looking f…" at bounding box center [622, 67] width 1244 height 1690
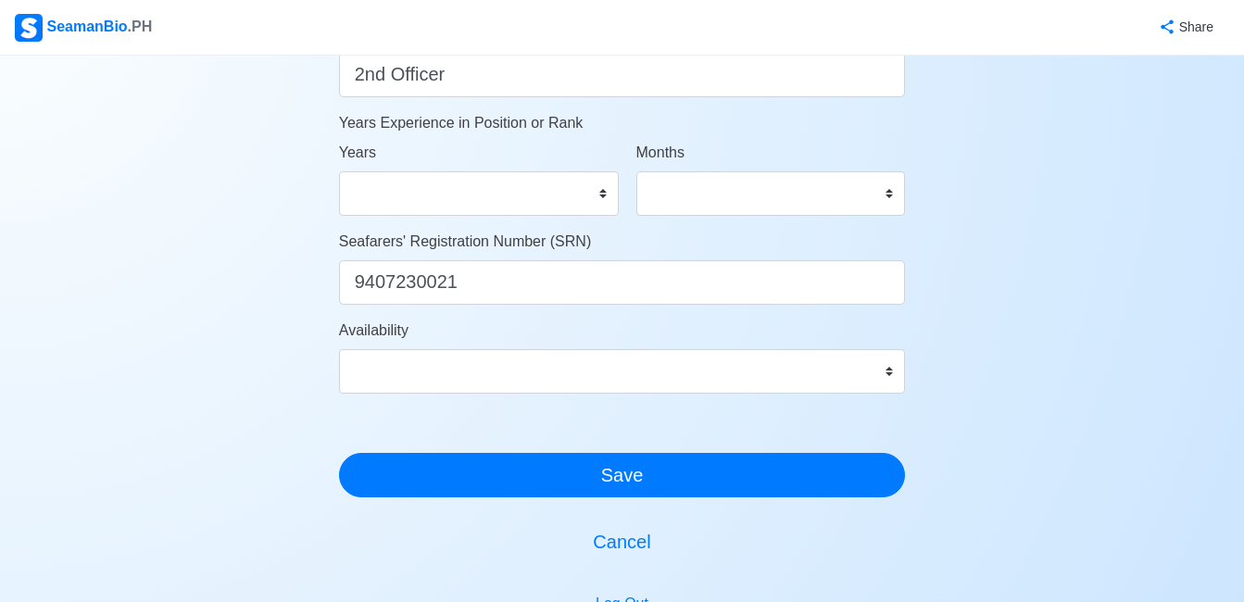
scroll to position [1019, 0]
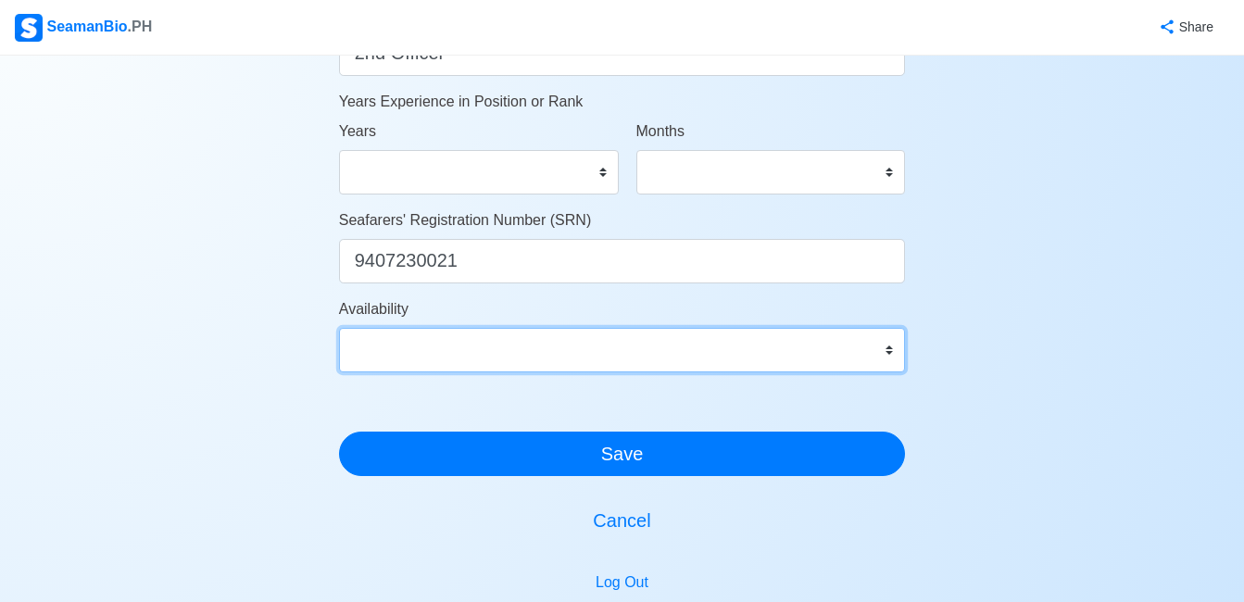
click at [655, 359] on select "Immediate Sep 2025 Oct 2025 Nov 2025 Dec 2025 Jan 2026 Feb 2026 Mar 2026 Apr 20…" at bounding box center [622, 350] width 567 height 44
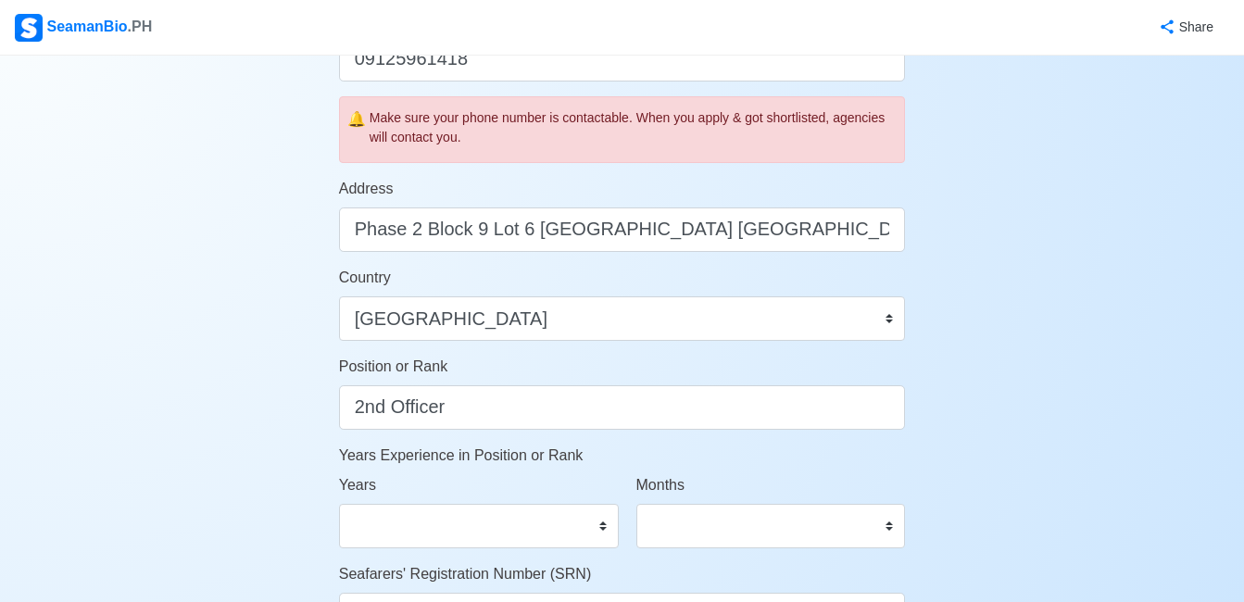
scroll to position [648, 0]
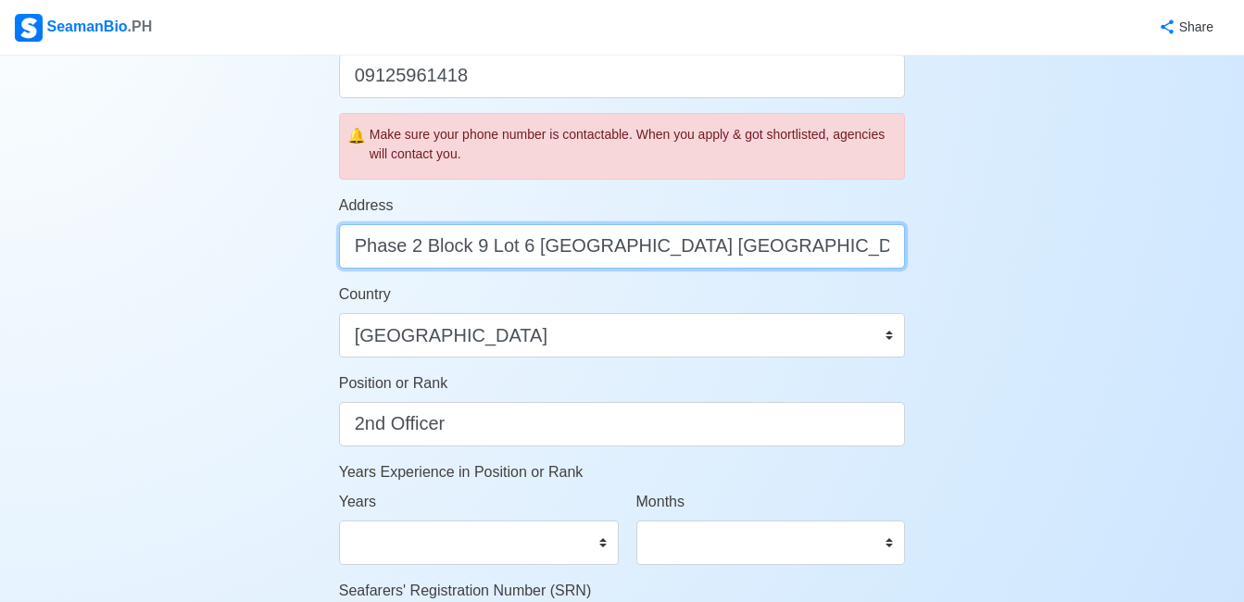
drag, startPoint x: 865, startPoint y: 251, endPoint x: 348, endPoint y: 239, distance: 517.0
click at [350, 240] on input "Phase 2 Block 9 Lot 6 Menlo Village Talisay City Negros Occidental" at bounding box center [622, 246] width 567 height 44
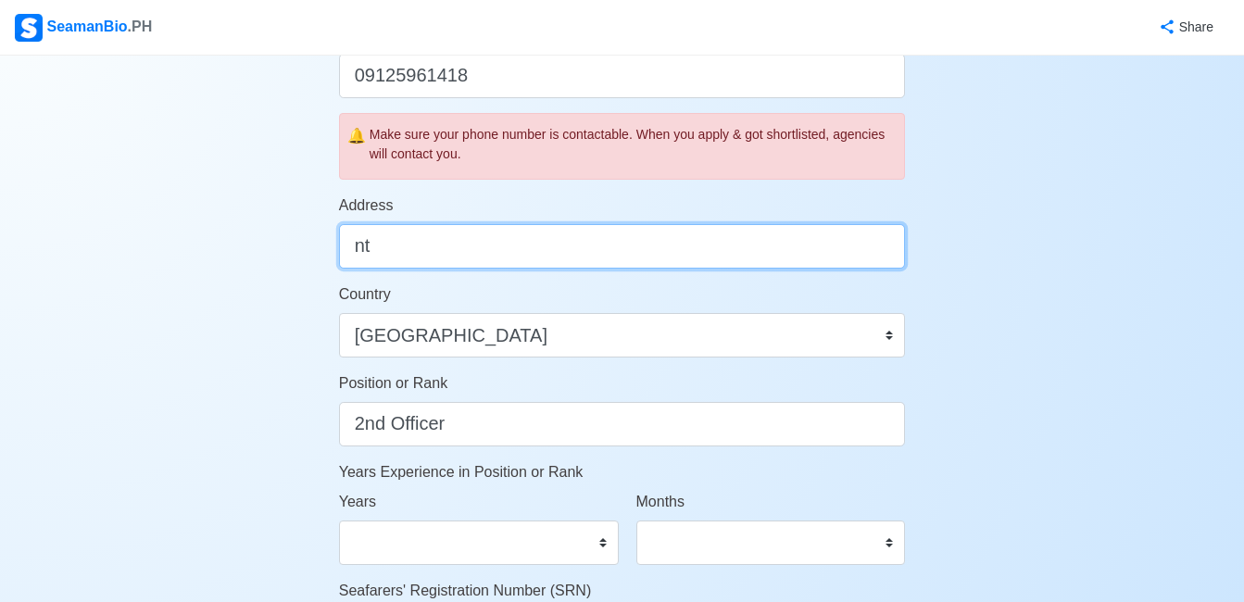
type input "n"
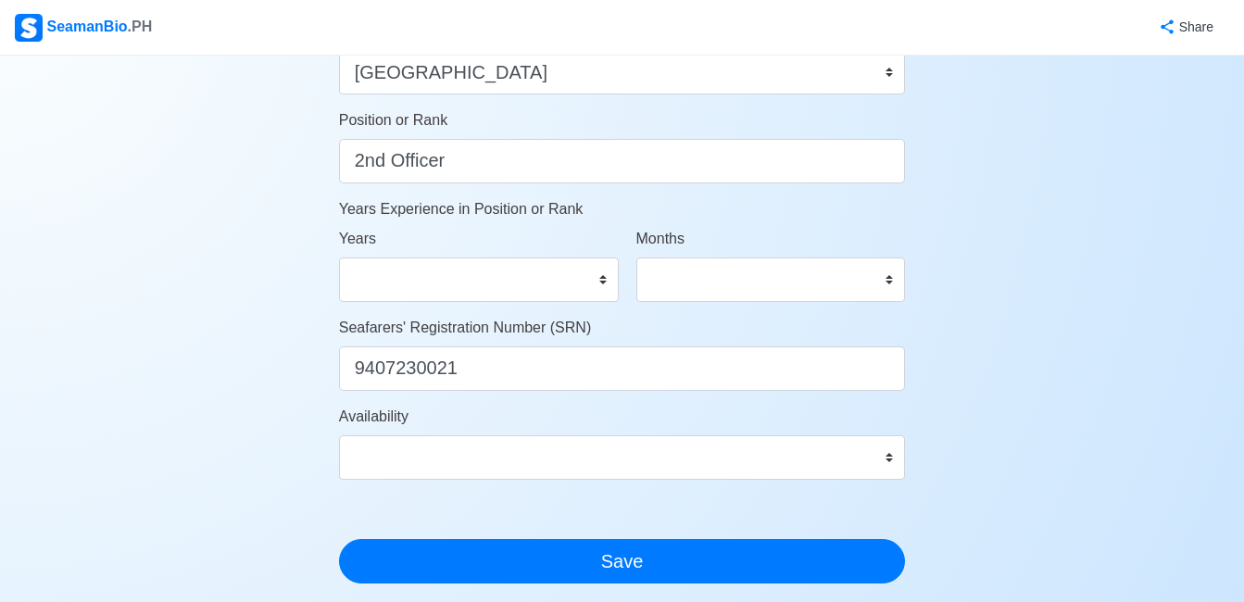
scroll to position [953, 0]
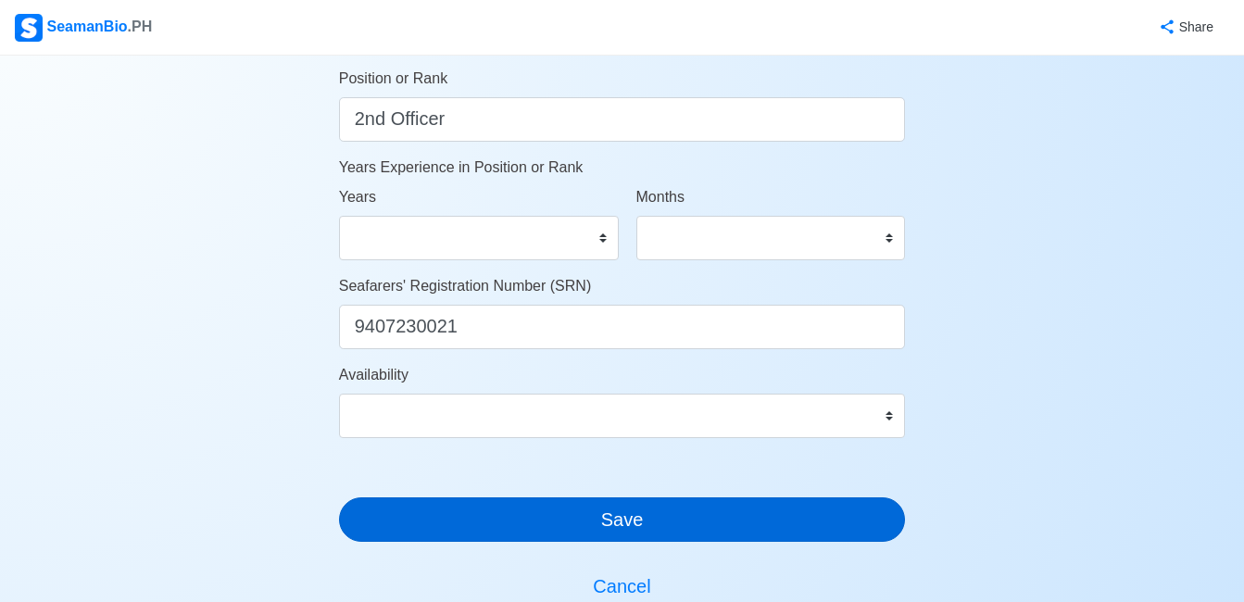
type input "Brgy Palaka Norte Negros Occidental"
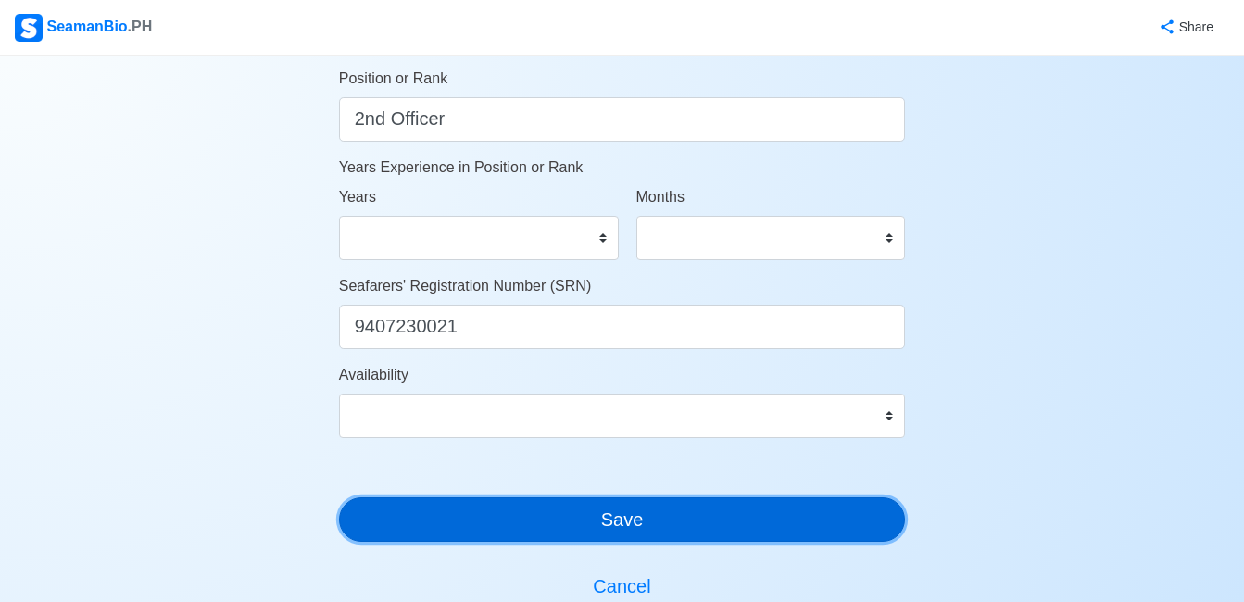
click at [759, 521] on button "Save" at bounding box center [622, 519] width 567 height 44
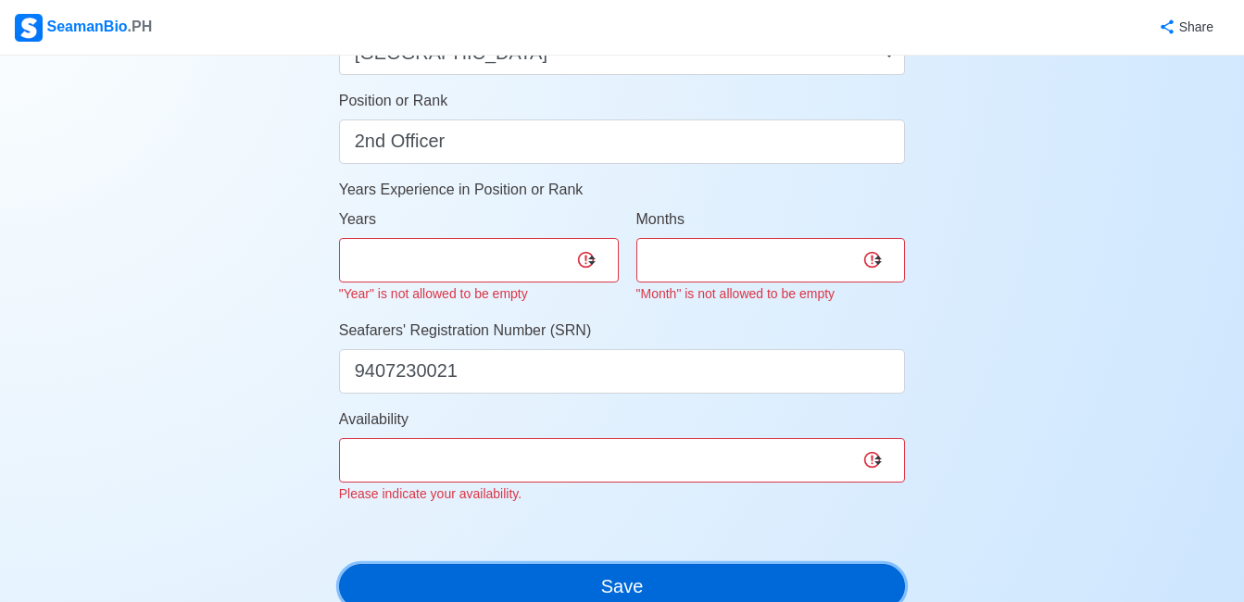
scroll to position [975, 0]
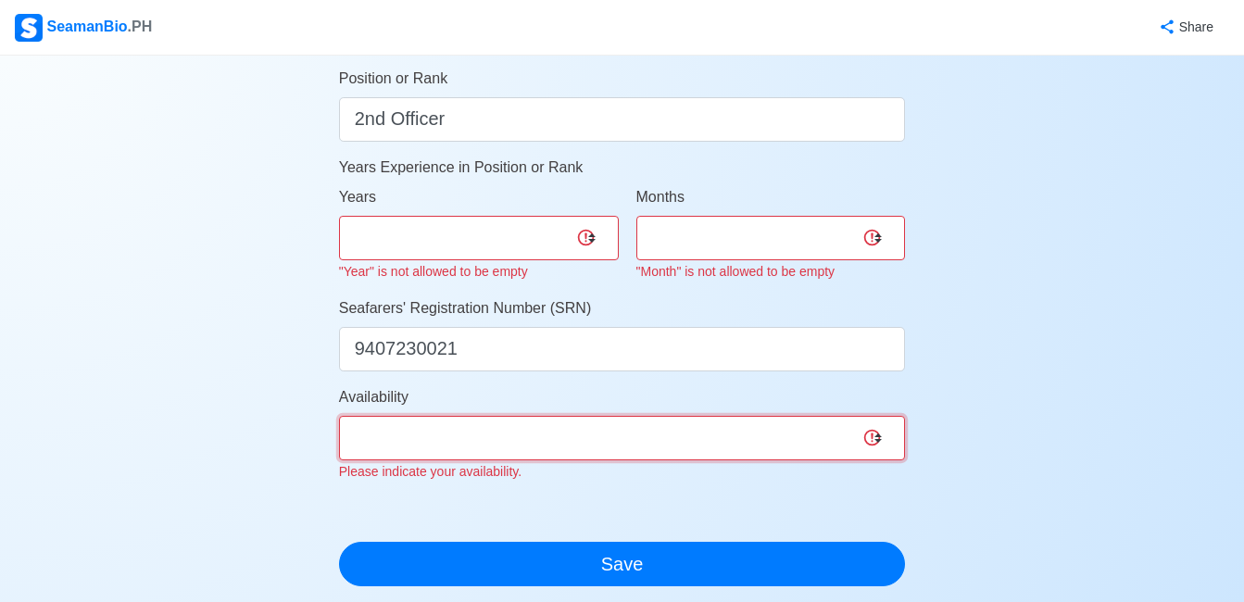
click at [797, 433] on select "Immediate Sep 2025 Oct 2025 Nov 2025 Dec 2025 Jan 2026 Feb 2026 Mar 2026 Apr 20…" at bounding box center [622, 438] width 567 height 44
select select "4102416000000"
click at [339, 416] on select "Immediate Sep 2025 Oct 2025 Nov 2025 Dec 2025 Jan 2026 Feb 2026 Mar 2026 Apr 20…" at bounding box center [622, 438] width 567 height 44
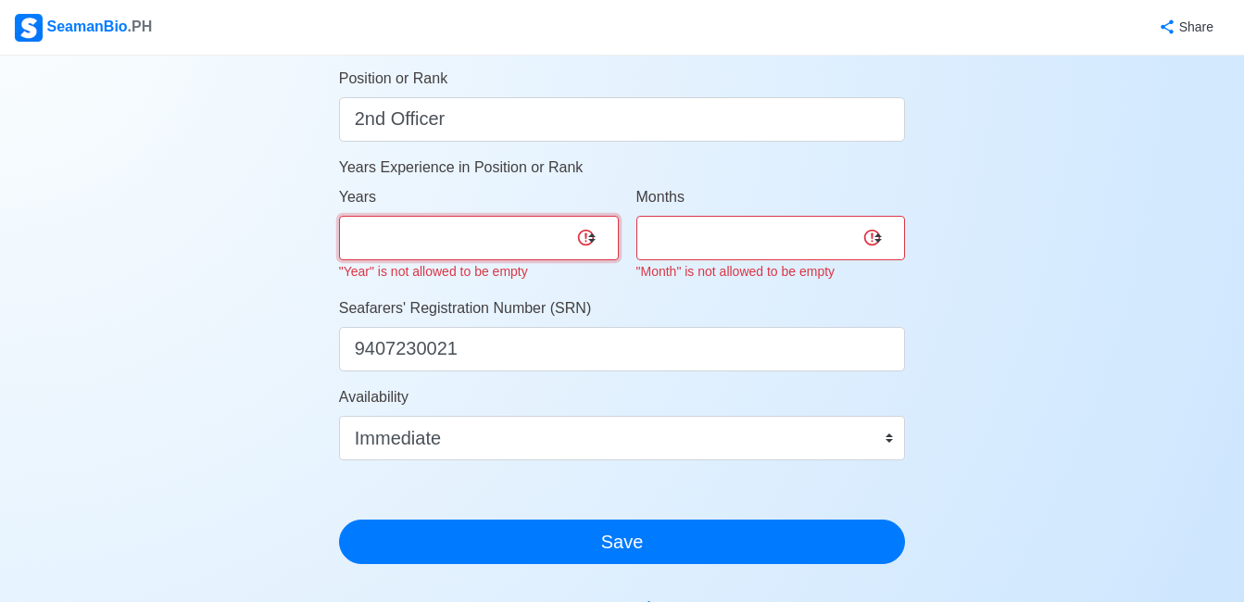
click at [594, 244] on select "0 1 2 3 4 5 6 7 8 9 10 11 12 13 14 15 16 17 18 19 20 21 22 23 24 25 26 27 28 29…" at bounding box center [479, 238] width 280 height 44
click at [853, 216] on select "0 1 2 3 4 5 6 7 8 9 10 11" at bounding box center [771, 238] width 270 height 44
click at [867, 233] on select "0 1 2 3 4 5 6 7 8 9 10 11" at bounding box center [771, 238] width 270 height 44
drag, startPoint x: 871, startPoint y: 241, endPoint x: 860, endPoint y: 259, distance: 21.6
click at [871, 242] on select "0 1 2 3 4 5 6 7 8 9 10 11" at bounding box center [771, 238] width 270 height 44
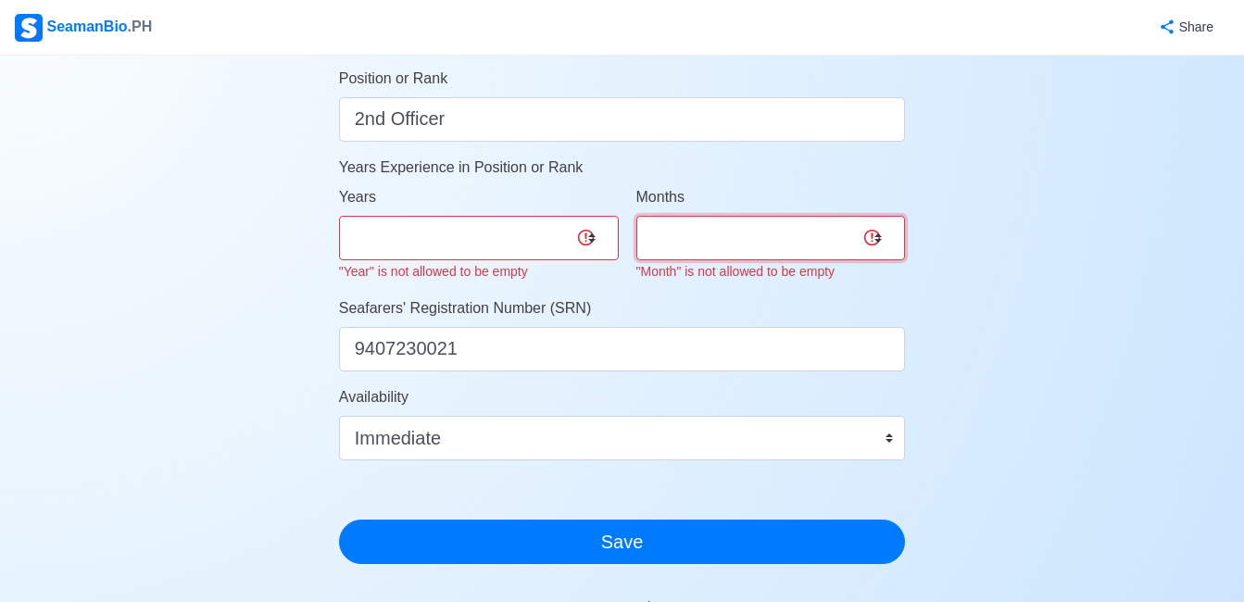
select select "9"
click at [636, 216] on select "0 1 2 3 4 5 6 7 8 9 10 11" at bounding box center [771, 238] width 270 height 44
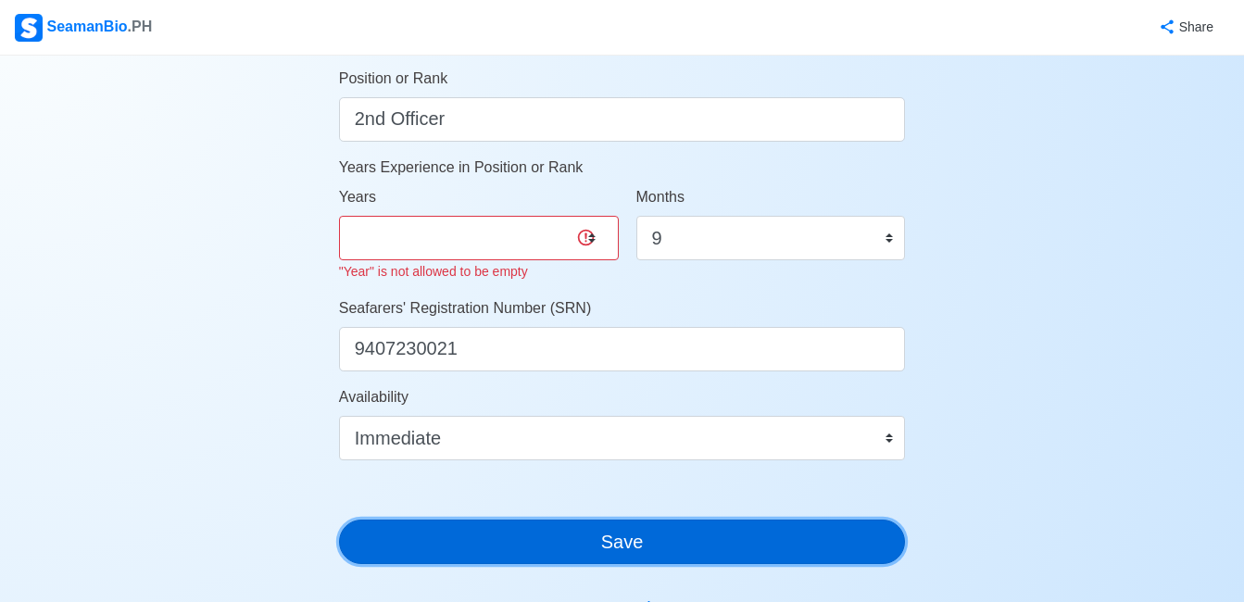
click at [679, 554] on button "Save" at bounding box center [622, 542] width 567 height 44
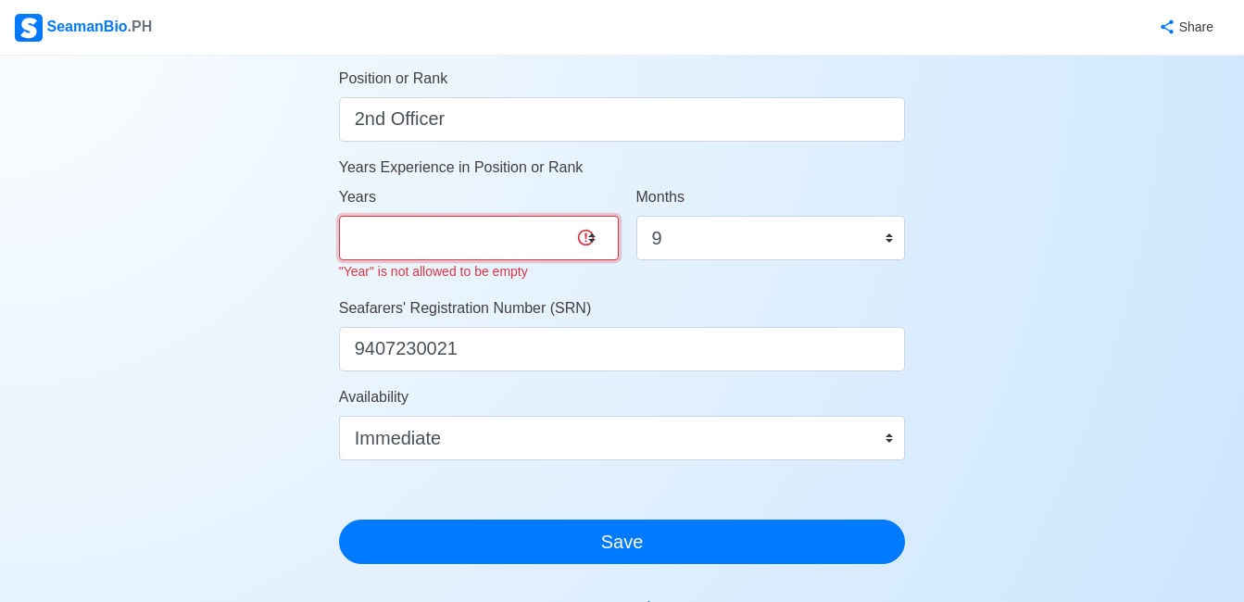
click at [584, 234] on select "0 1 2 3 4 5 6 7 8 9 10 11 12 13 14 15 16 17 18 19 20 21 22 23 24 25 26 27 28 29…" at bounding box center [479, 238] width 280 height 44
select select "0"
click at [339, 216] on select "0 1 2 3 4 5 6 7 8 9 10 11 12 13 14 15 16 17 18 19 20 21 22 23 24 25 26 27 28 29…" at bounding box center [479, 238] width 280 height 44
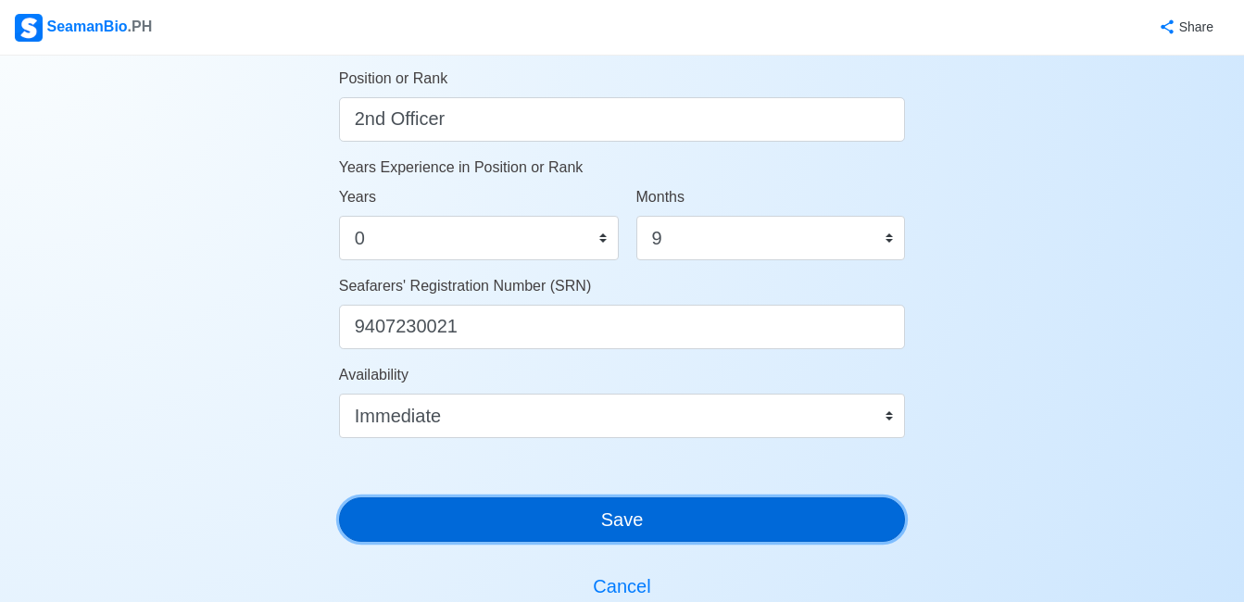
click at [697, 532] on button "Save" at bounding box center [622, 519] width 567 height 44
click at [723, 516] on button "Save" at bounding box center [622, 519] width 567 height 44
click at [818, 533] on button "Save" at bounding box center [622, 519] width 567 height 44
click at [709, 531] on button "Save" at bounding box center [622, 519] width 567 height 44
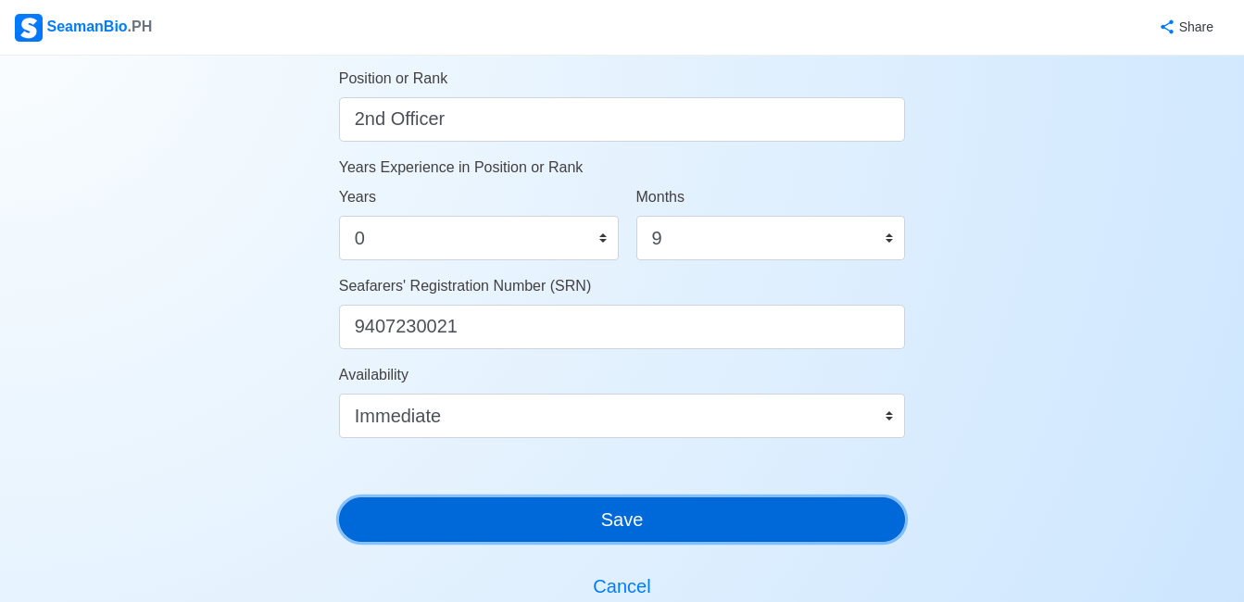
click at [709, 531] on button "Save" at bounding box center [622, 519] width 567 height 44
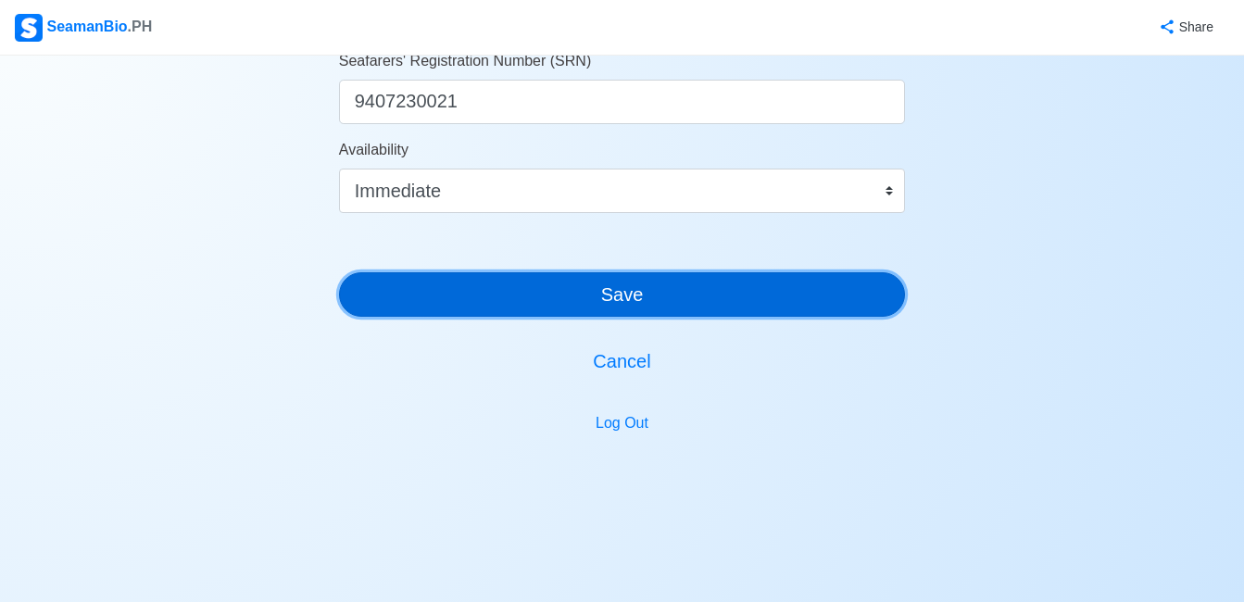
scroll to position [1210, 0]
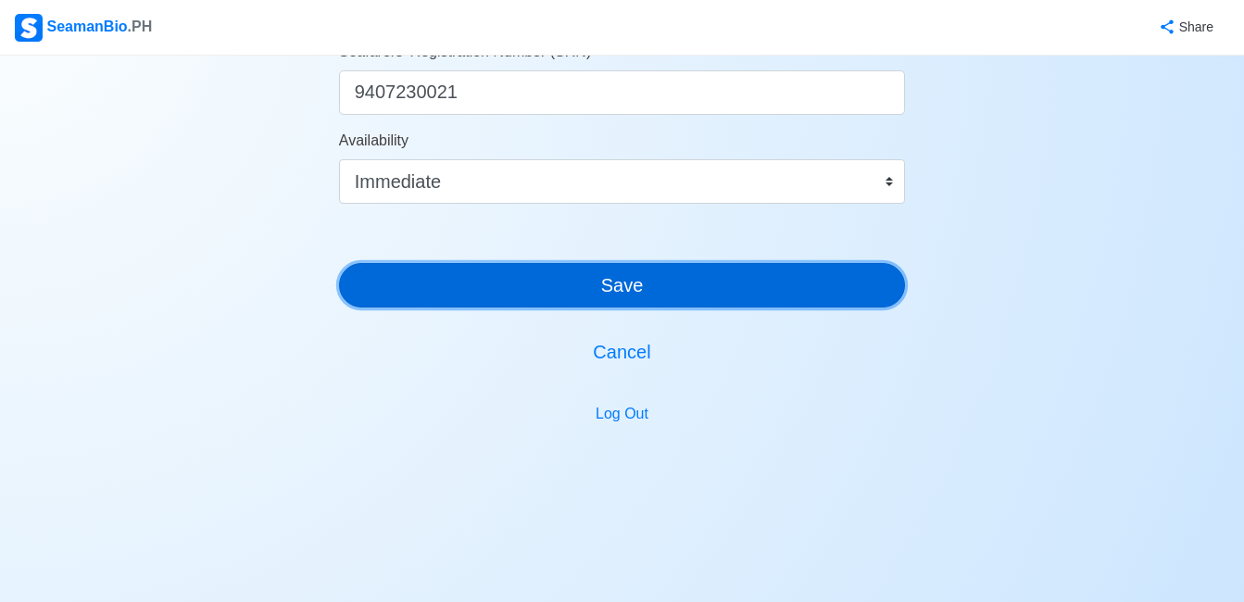
click at [724, 301] on button "Save" at bounding box center [622, 285] width 567 height 44
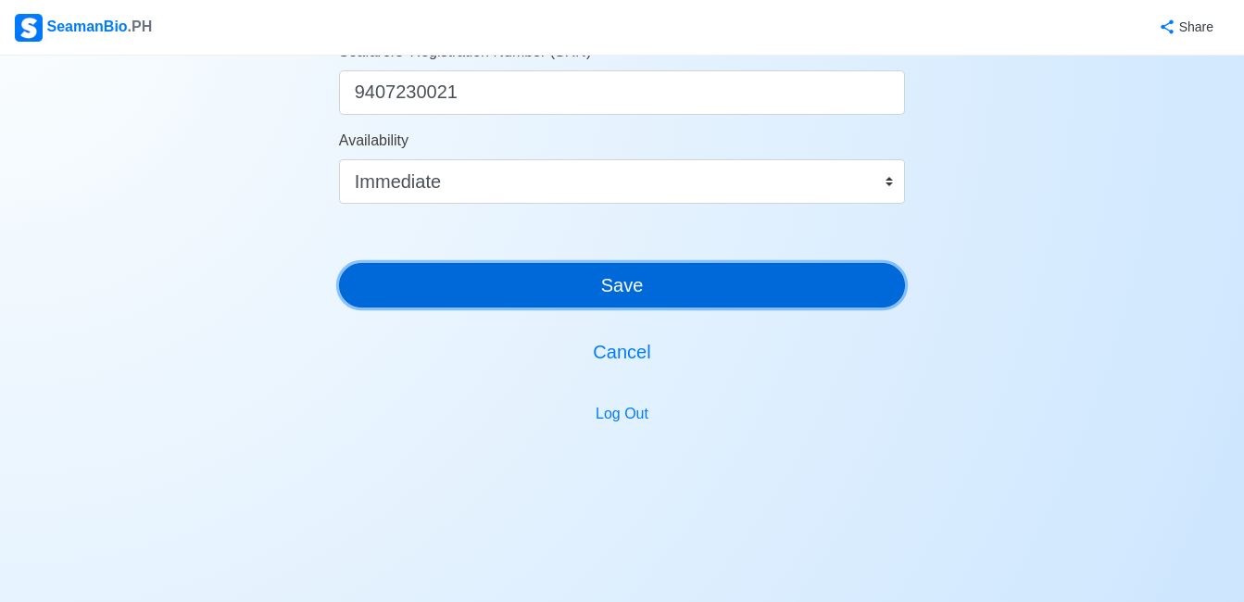
click at [724, 301] on button "Save" at bounding box center [622, 285] width 567 height 44
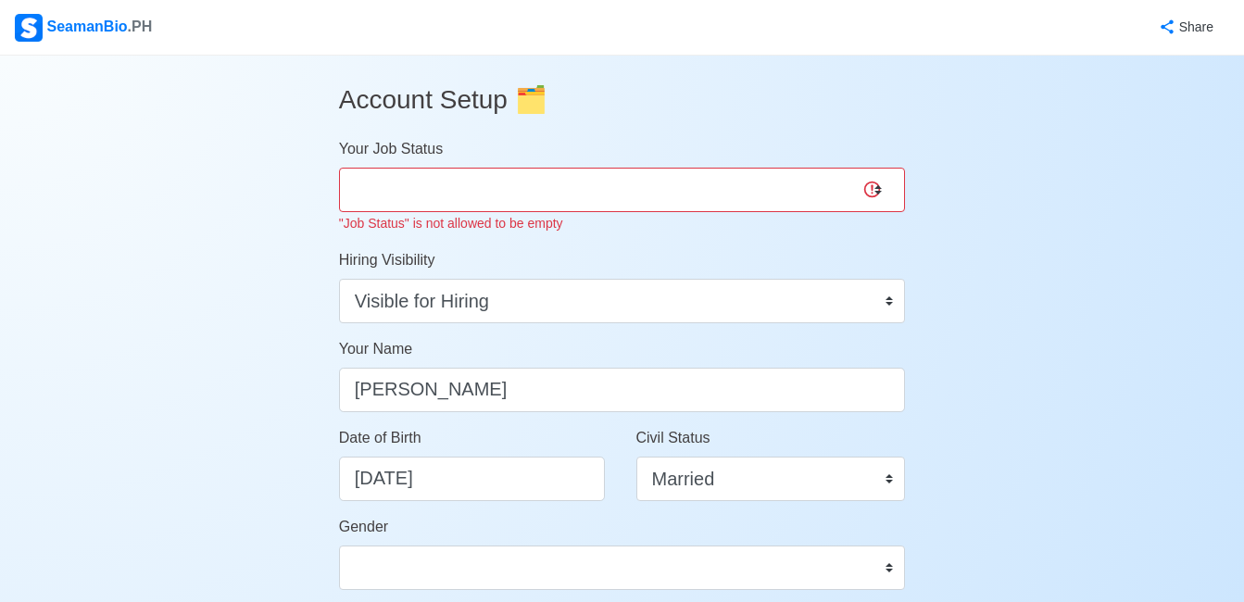
scroll to position [0, 0]
click at [890, 199] on select "Onboard Actively Looking for Job Not Looking for Job" at bounding box center [622, 191] width 567 height 44
select select "Actively Looking for Job"
click at [339, 169] on select "Onboard Actively Looking for Job Not Looking for Job" at bounding box center [622, 191] width 567 height 44
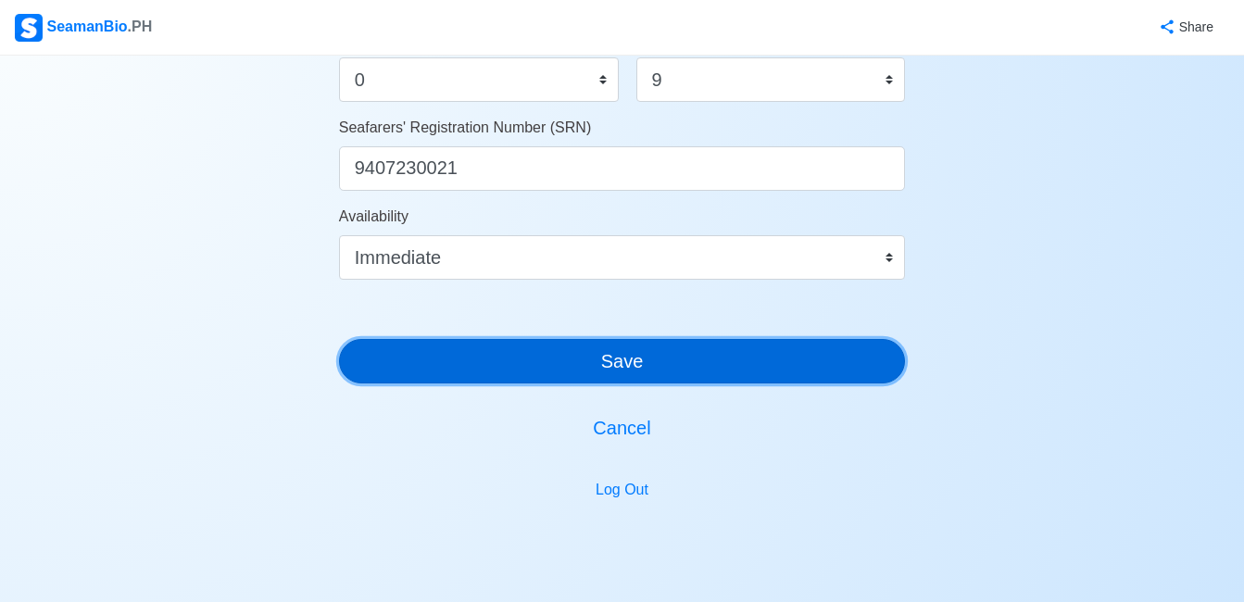
click at [794, 376] on button "Save" at bounding box center [622, 361] width 567 height 44
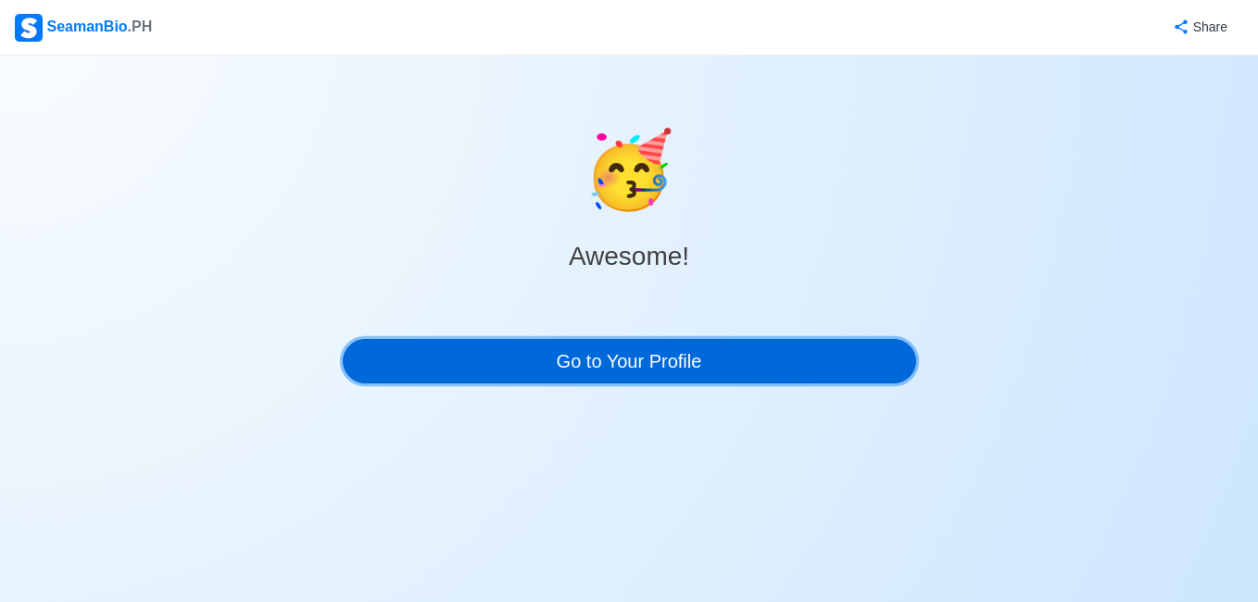
click at [794, 361] on link "Go to Your Profile" at bounding box center [629, 361] width 573 height 44
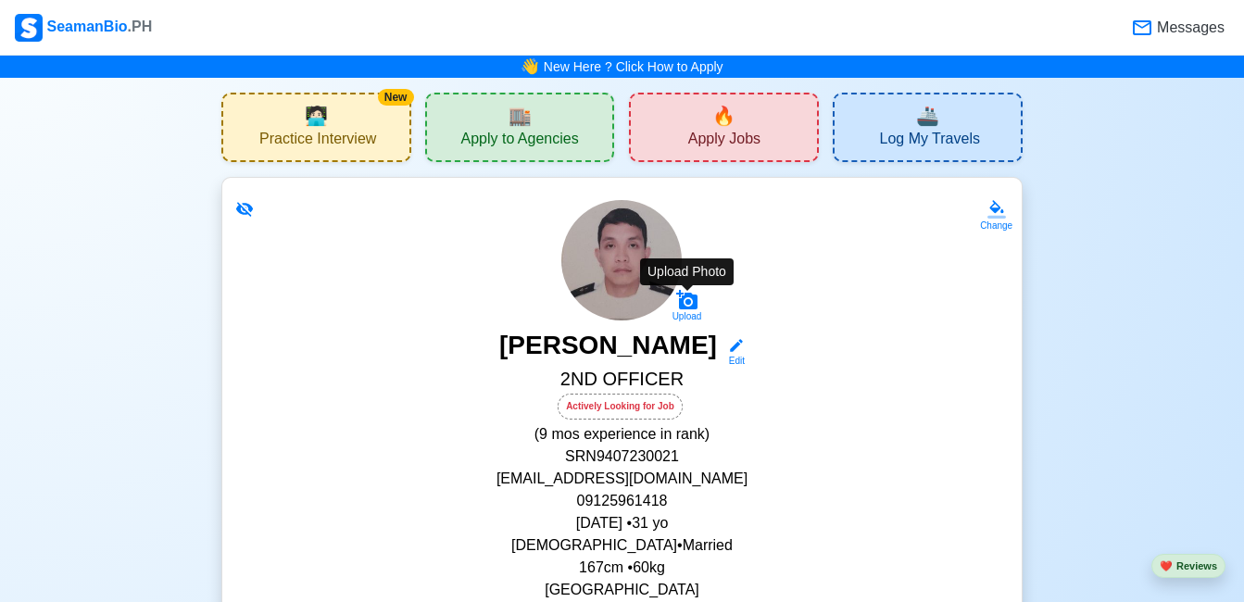
click at [697, 309] on icon at bounding box center [687, 300] width 22 height 22
click at [0, 0] on input "Upload" at bounding box center [0, 0] width 0 height 0
click at [670, 269] on div "Upload Photo" at bounding box center [687, 271] width 94 height 27
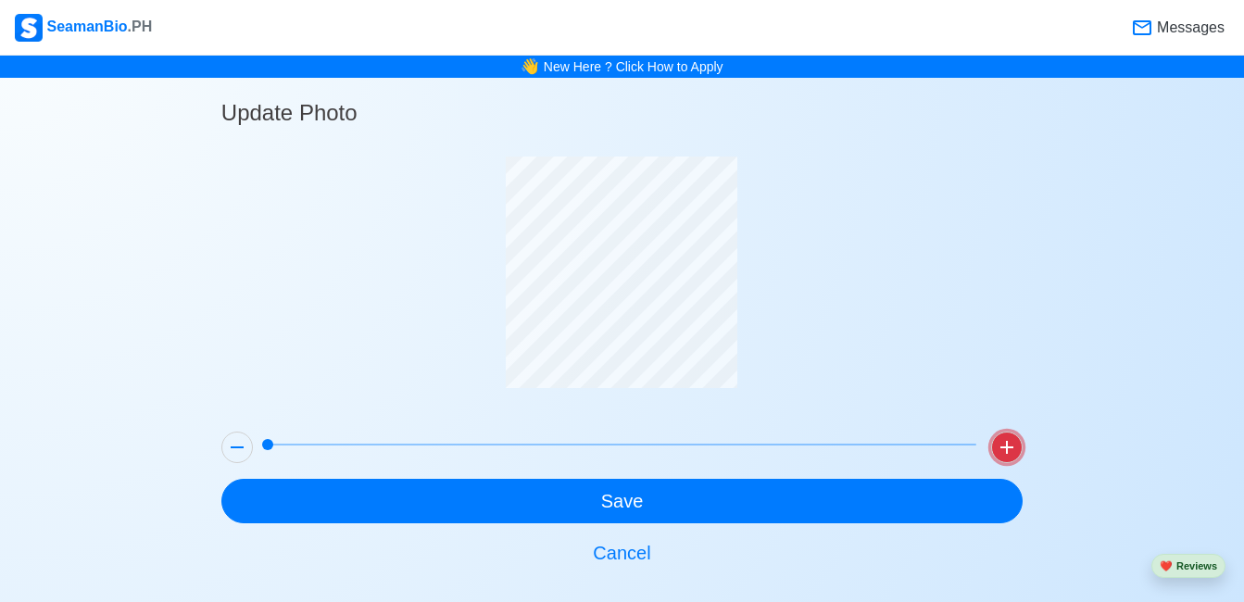
click at [1009, 446] on icon at bounding box center [1006, 447] width 13 height 13
click at [222, 446] on button at bounding box center [236, 447] width 31 height 31
click at [225, 446] on button at bounding box center [236, 447] width 31 height 31
click at [226, 446] on icon at bounding box center [237, 447] width 22 height 22
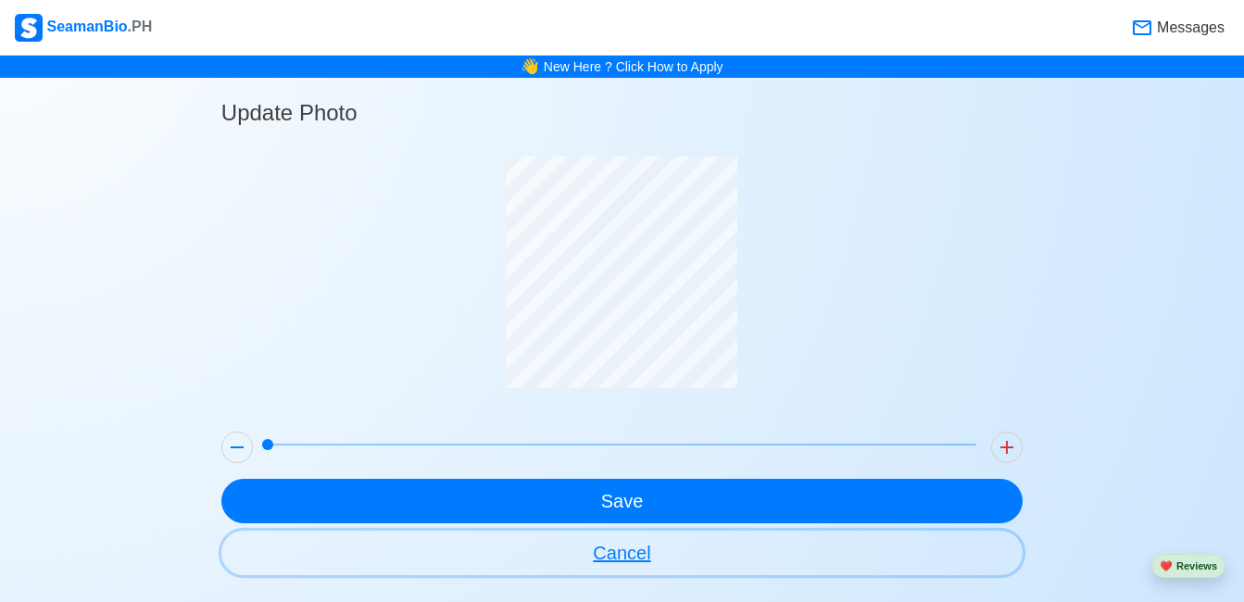
click at [622, 555] on button "Cancel" at bounding box center [621, 553] width 801 height 44
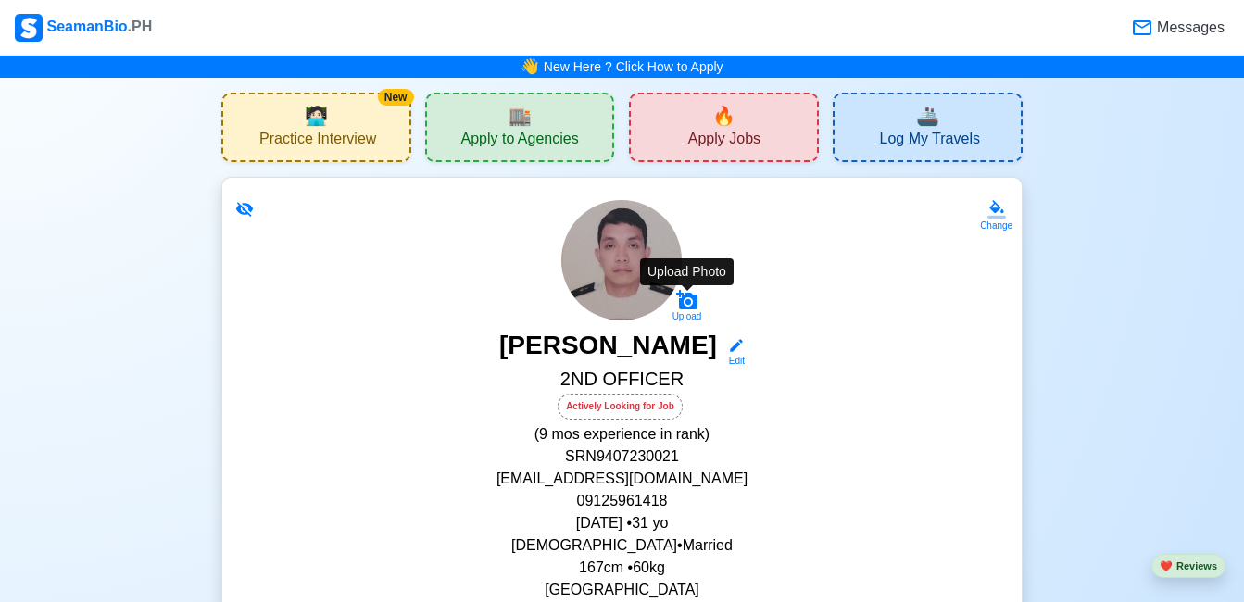
click at [683, 295] on icon at bounding box center [686, 299] width 21 height 19
click at [0, 0] on input "Upload" at bounding box center [0, 0] width 0 height 0
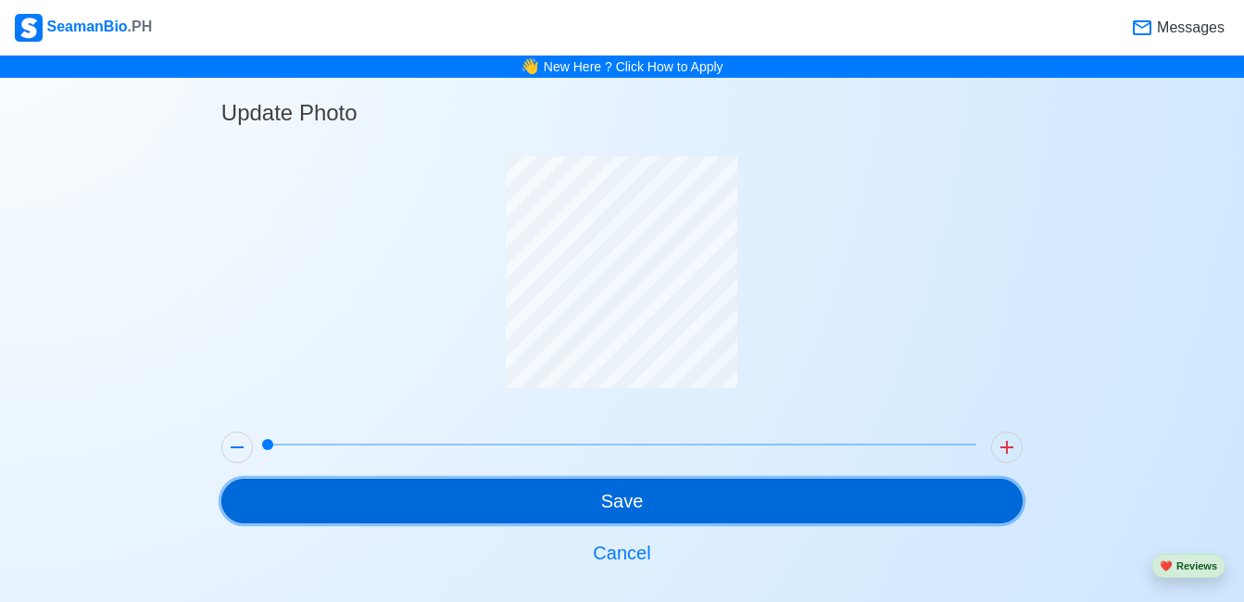
click at [530, 492] on button "Save" at bounding box center [621, 501] width 801 height 44
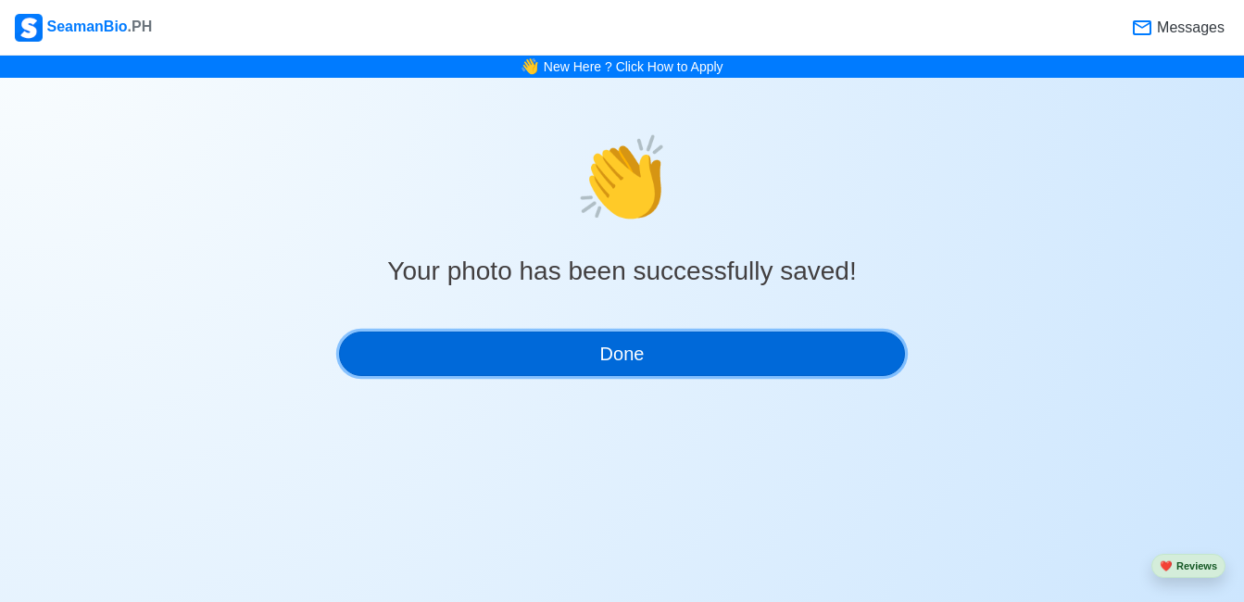
click at [622, 357] on button "Done" at bounding box center [622, 354] width 567 height 44
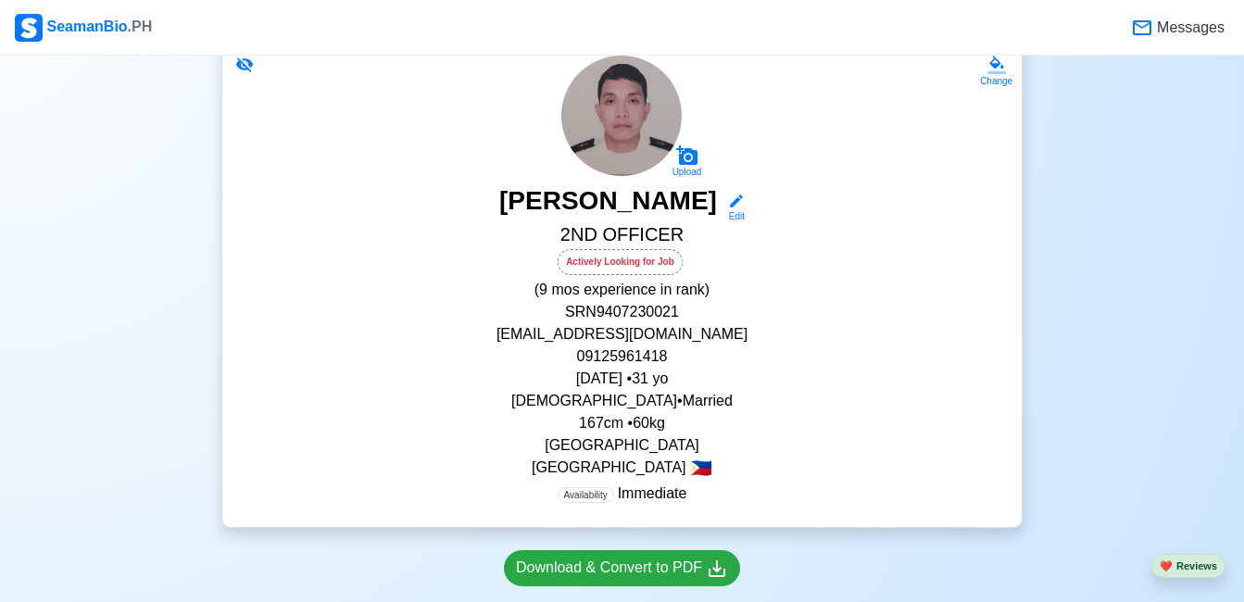
scroll to position [278, 0]
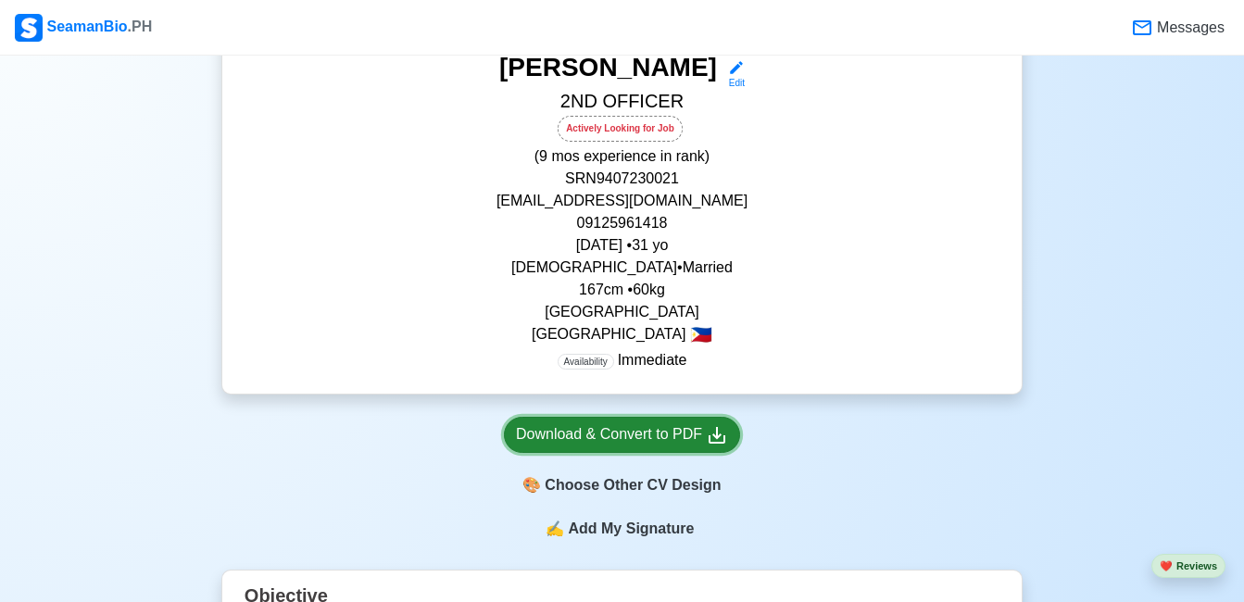
click at [669, 445] on div "Download & Convert to PDF" at bounding box center [622, 434] width 212 height 23
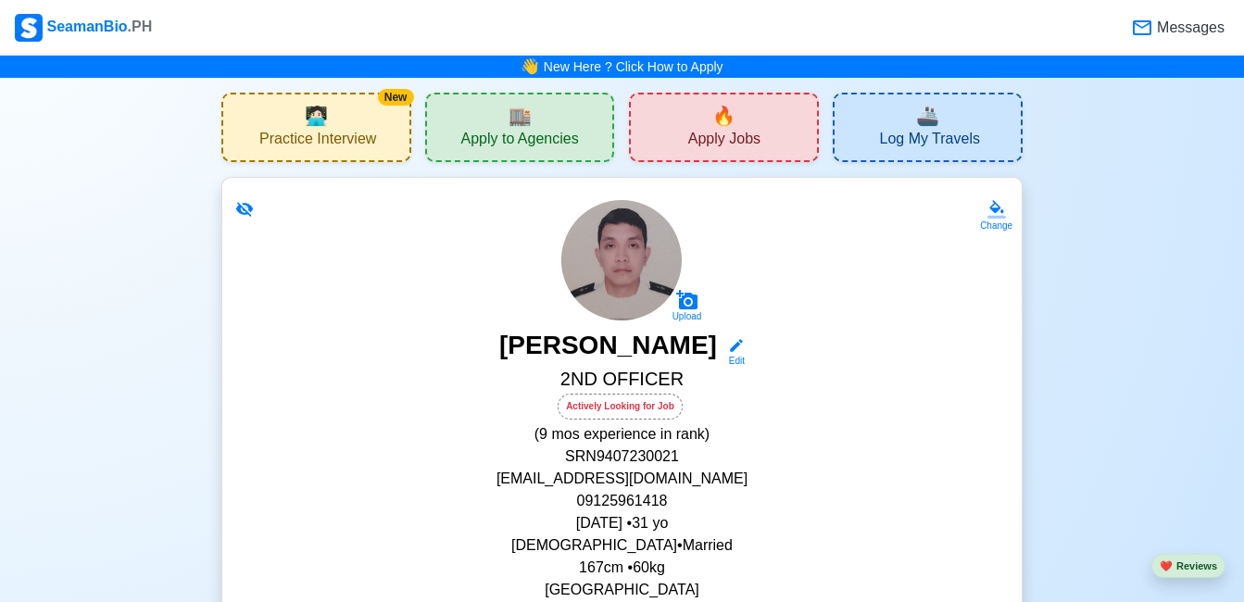
click at [634, 402] on div "Actively Looking for Job" at bounding box center [620, 407] width 125 height 26
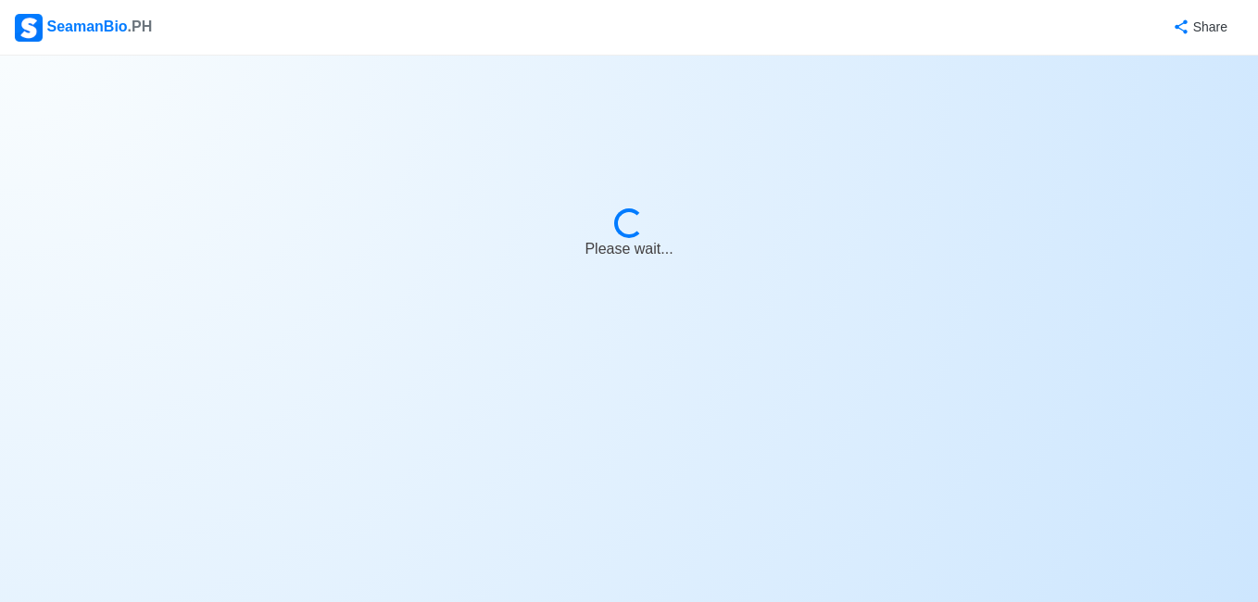
select select "Actively Looking for Job"
select select "Visible for Hiring"
select select "Married"
select select "Male"
select select "PH"
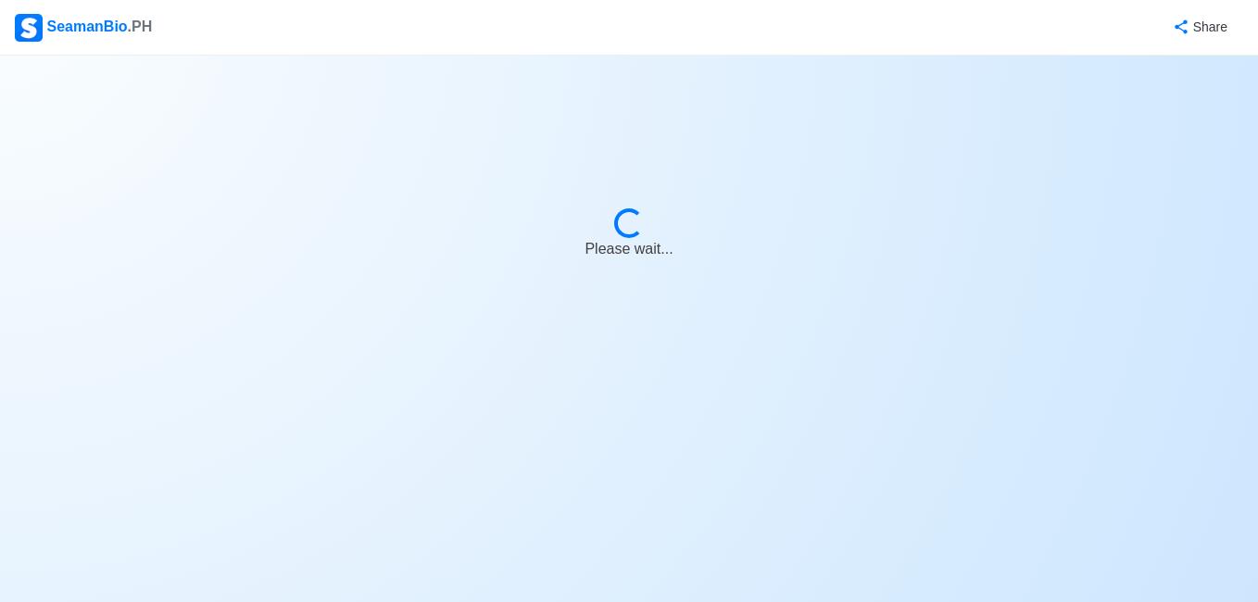
select select "0"
select select "9"
select select "4102416000000"
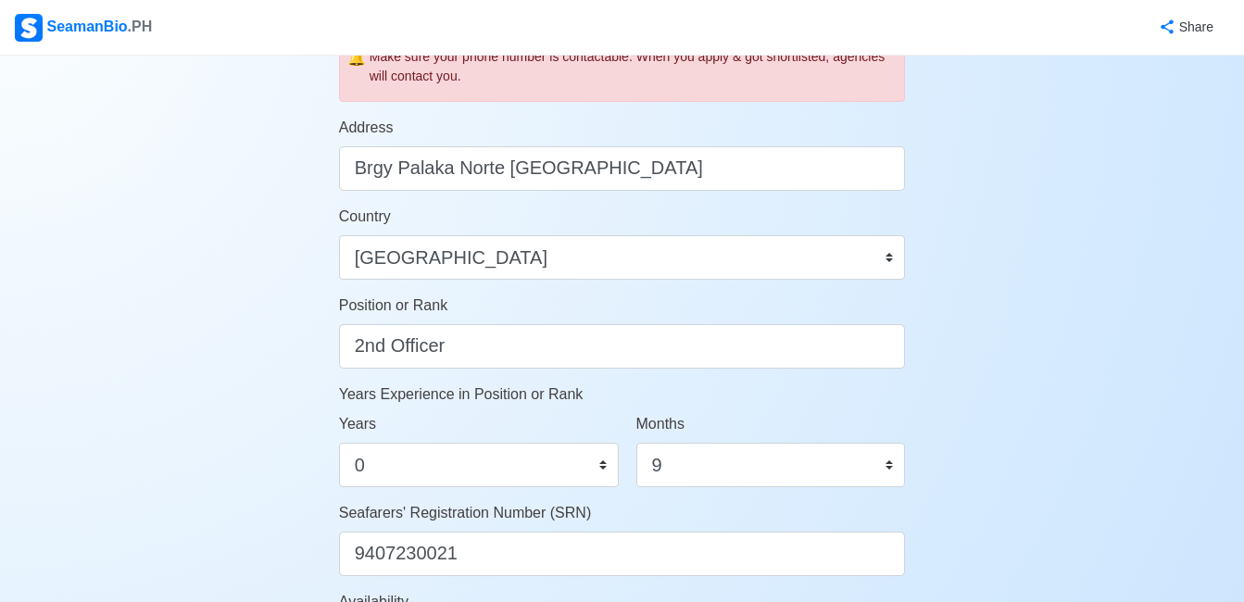
scroll to position [1019, 0]
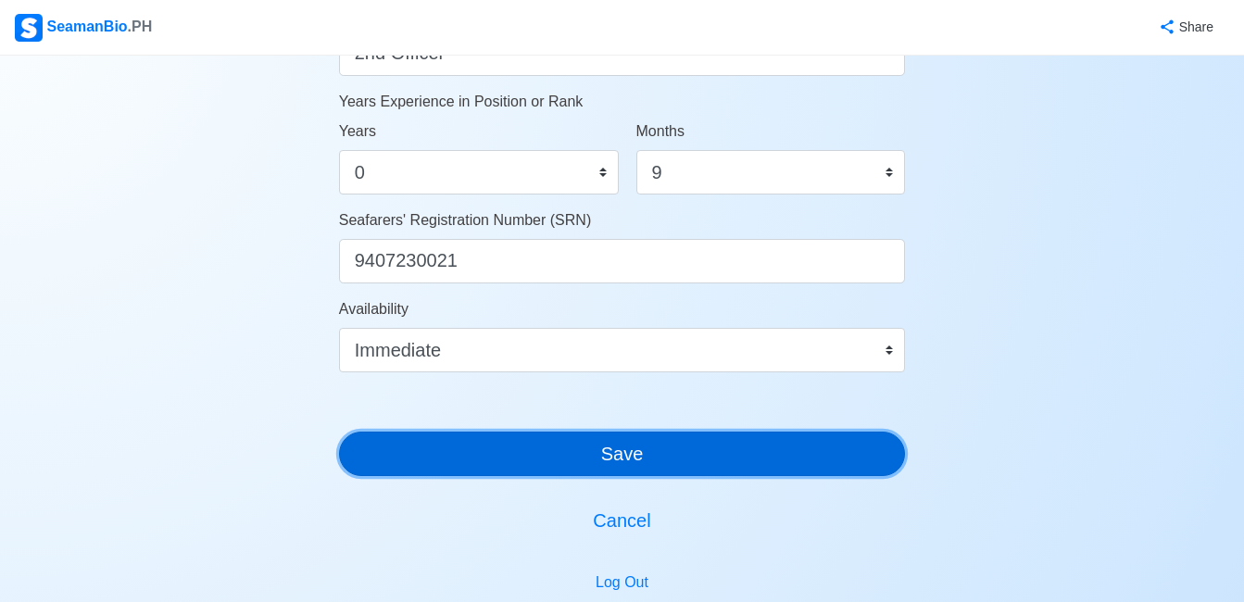
click at [758, 456] on button "Save" at bounding box center [622, 454] width 567 height 44
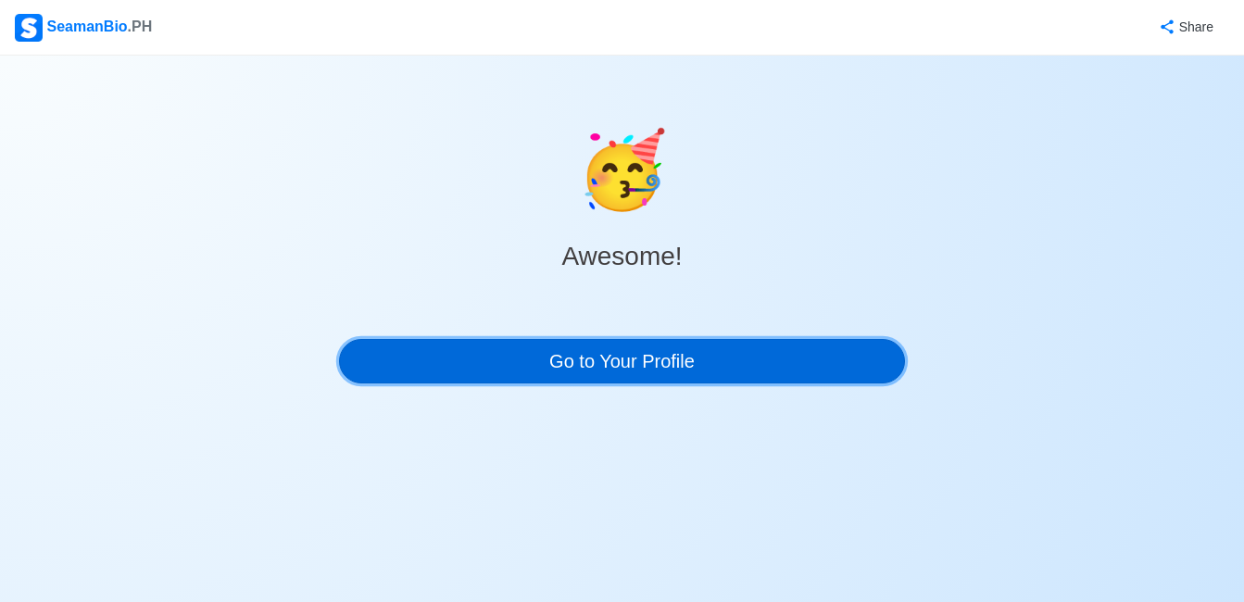
click at [617, 353] on link "Go to Your Profile" at bounding box center [622, 361] width 567 height 44
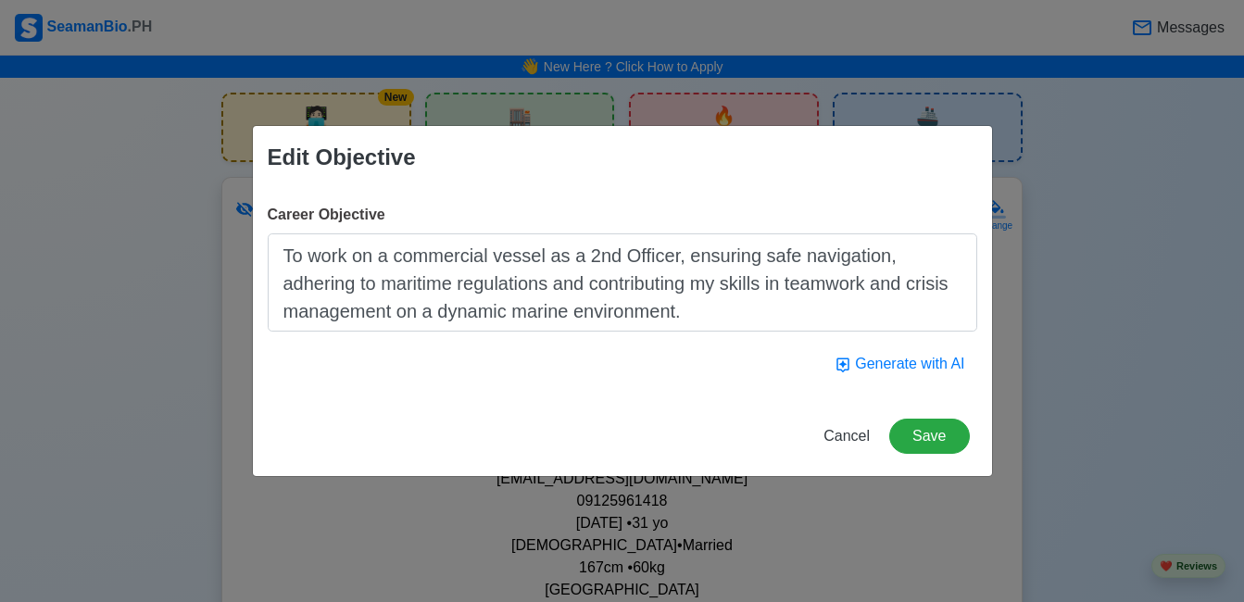
scroll to position [648, 0]
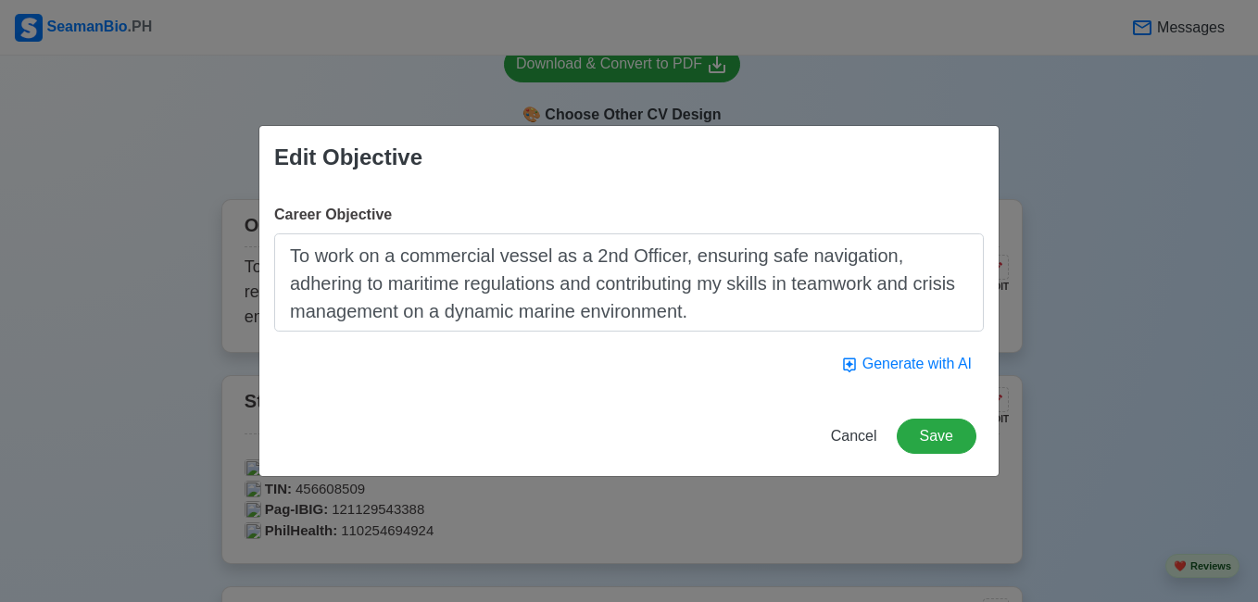
drag, startPoint x: 292, startPoint y: 256, endPoint x: 806, endPoint y: 342, distance: 521.2
click at [798, 339] on div "Career Objective To work on a commercial vessel as a 2nd Officer, ensuring safe…" at bounding box center [628, 292] width 739 height 207
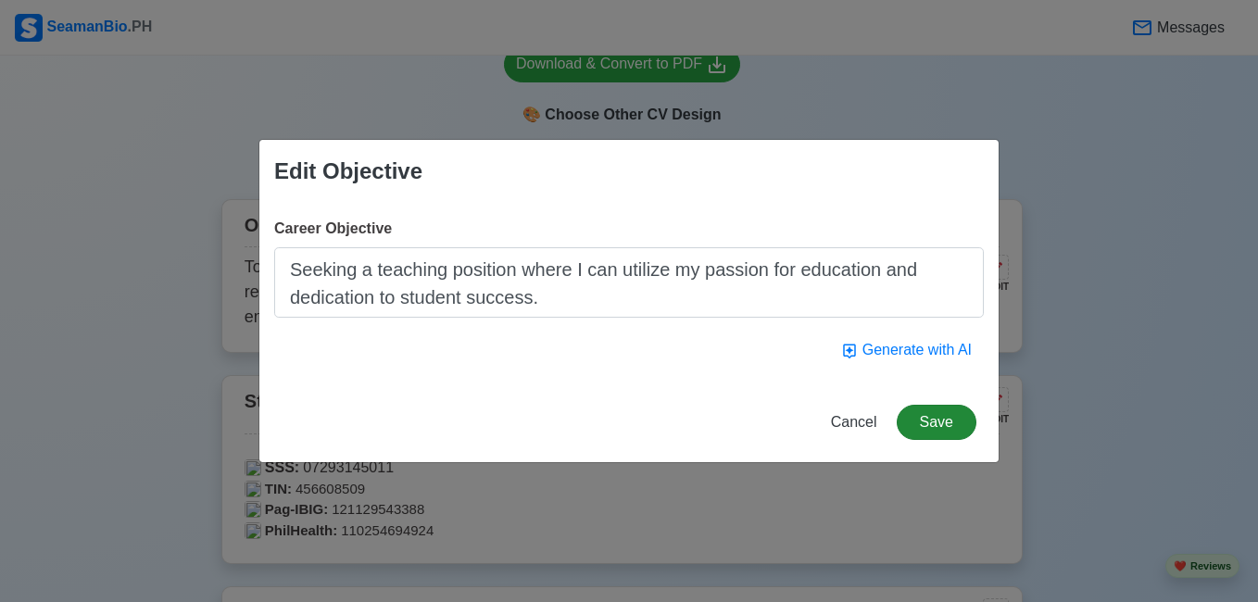
type textarea "Seeking a teaching position where I can utilize my passion for education and de…"
click at [945, 408] on button "Save" at bounding box center [937, 422] width 80 height 35
